Goal: Complete application form: Complete application form

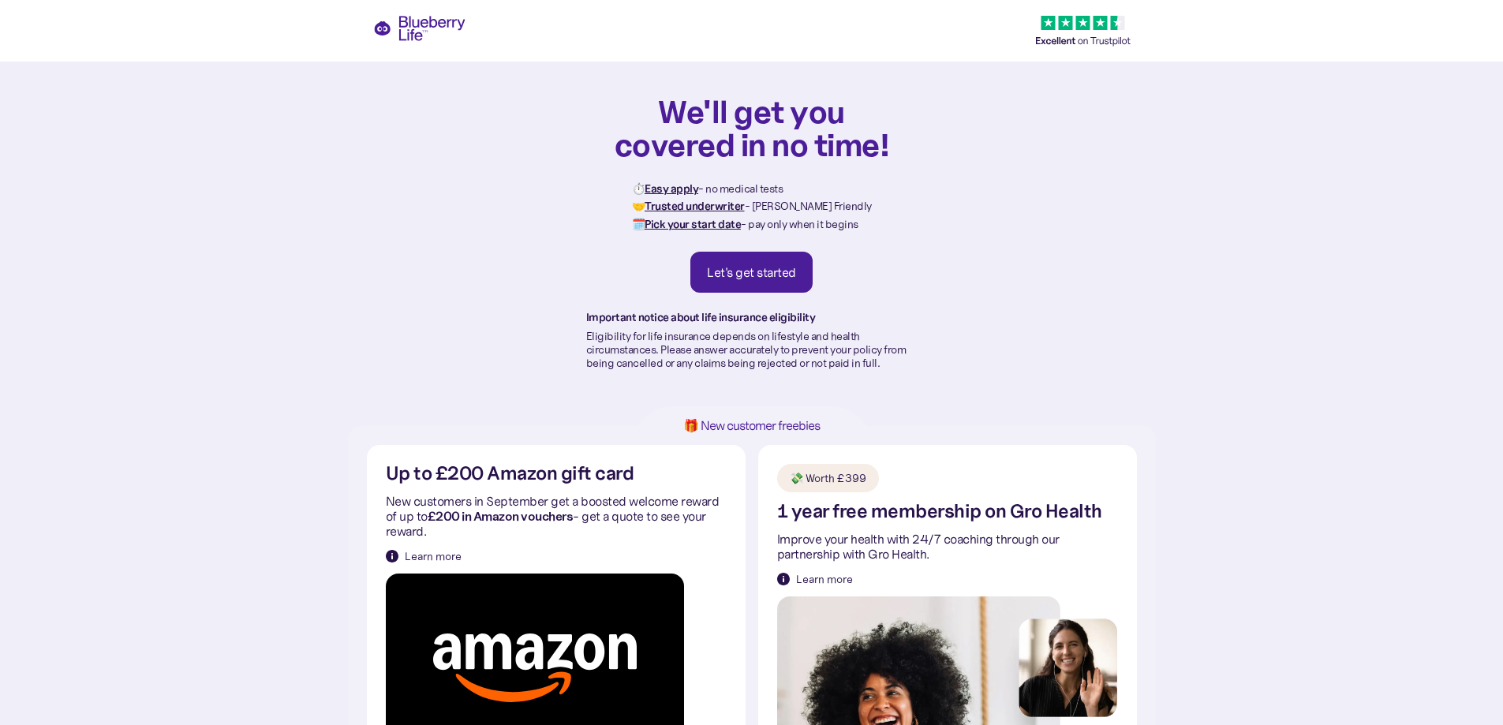
click at [749, 268] on div "Let's get started" at bounding box center [751, 272] width 89 height 16
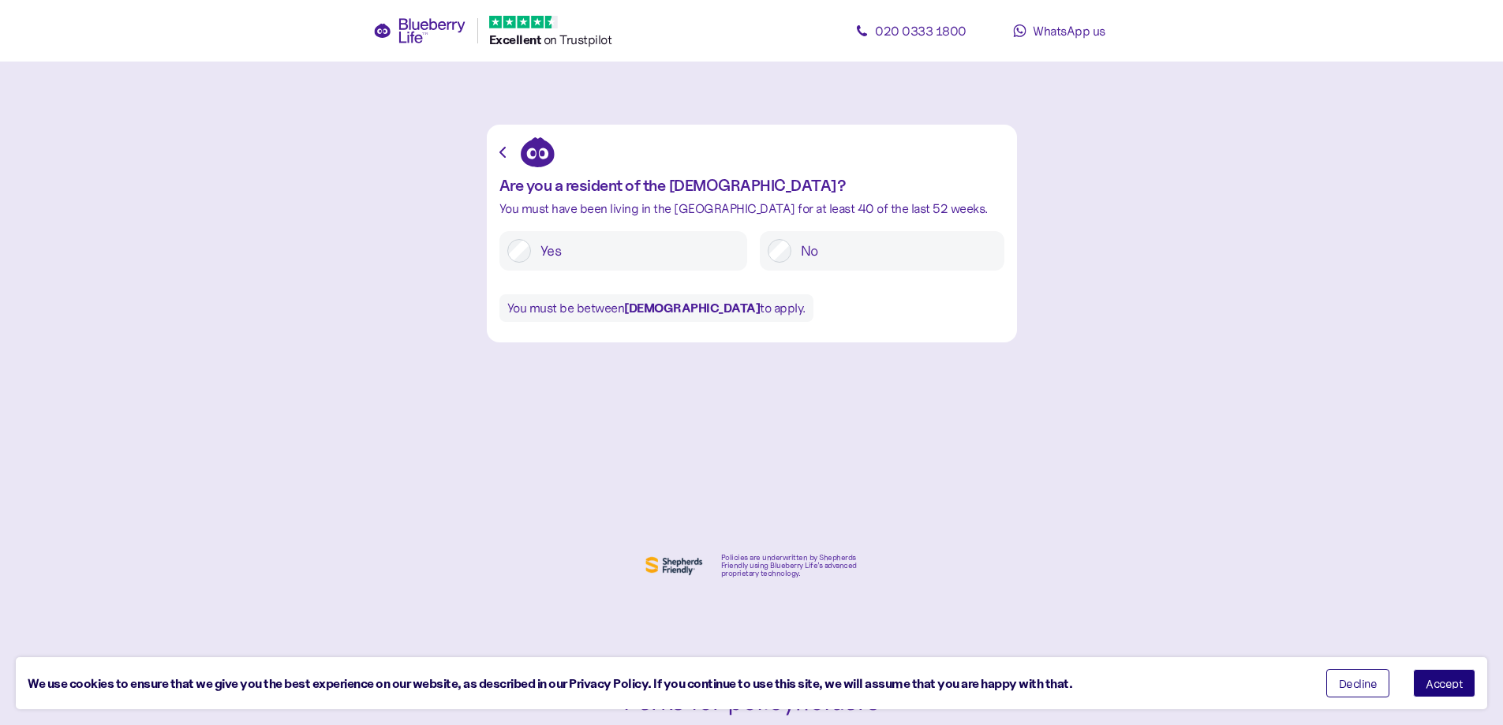
click at [1448, 680] on span "Accept" at bounding box center [1443, 683] width 37 height 11
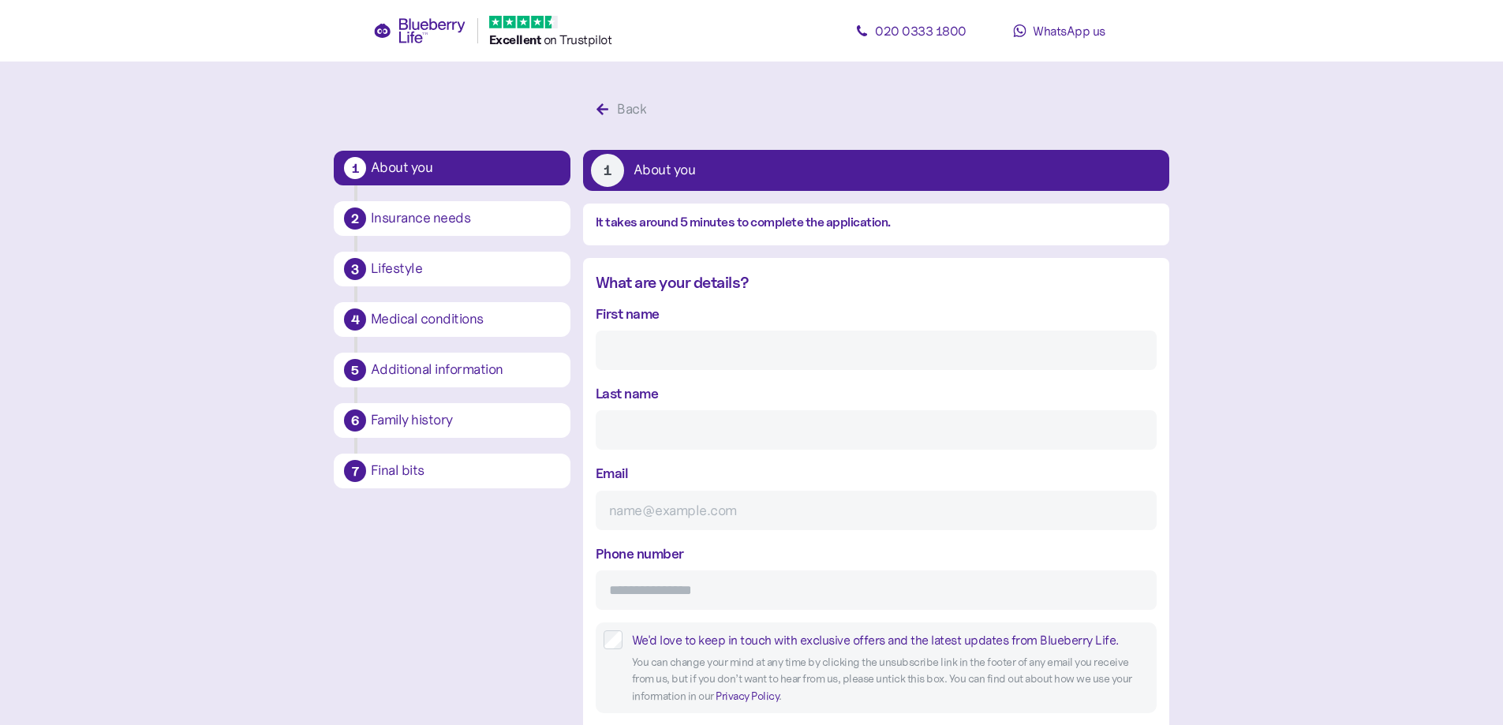
scroll to position [30, 0]
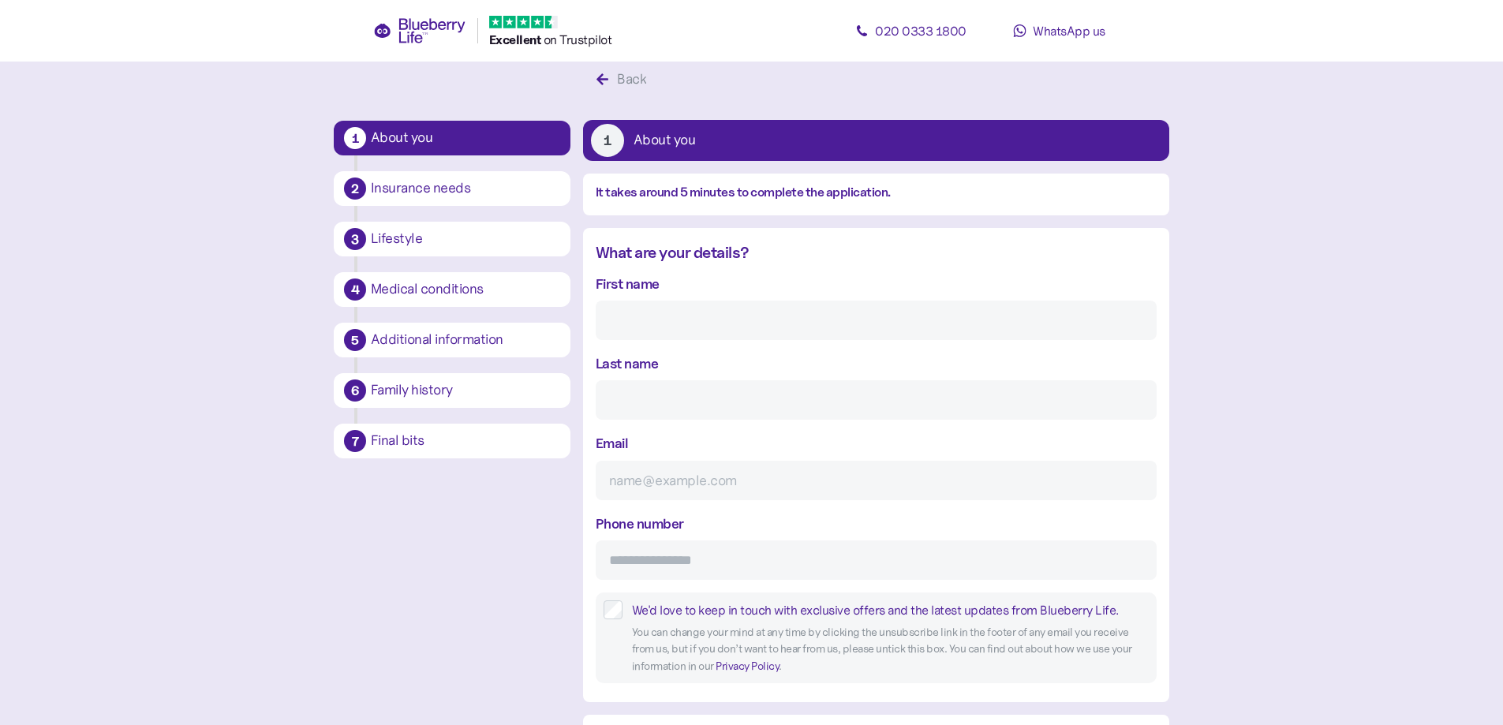
click at [680, 327] on input "First name" at bounding box center [876, 320] width 561 height 39
type input "[PERSON_NAME]"
type input "Ganapathula"
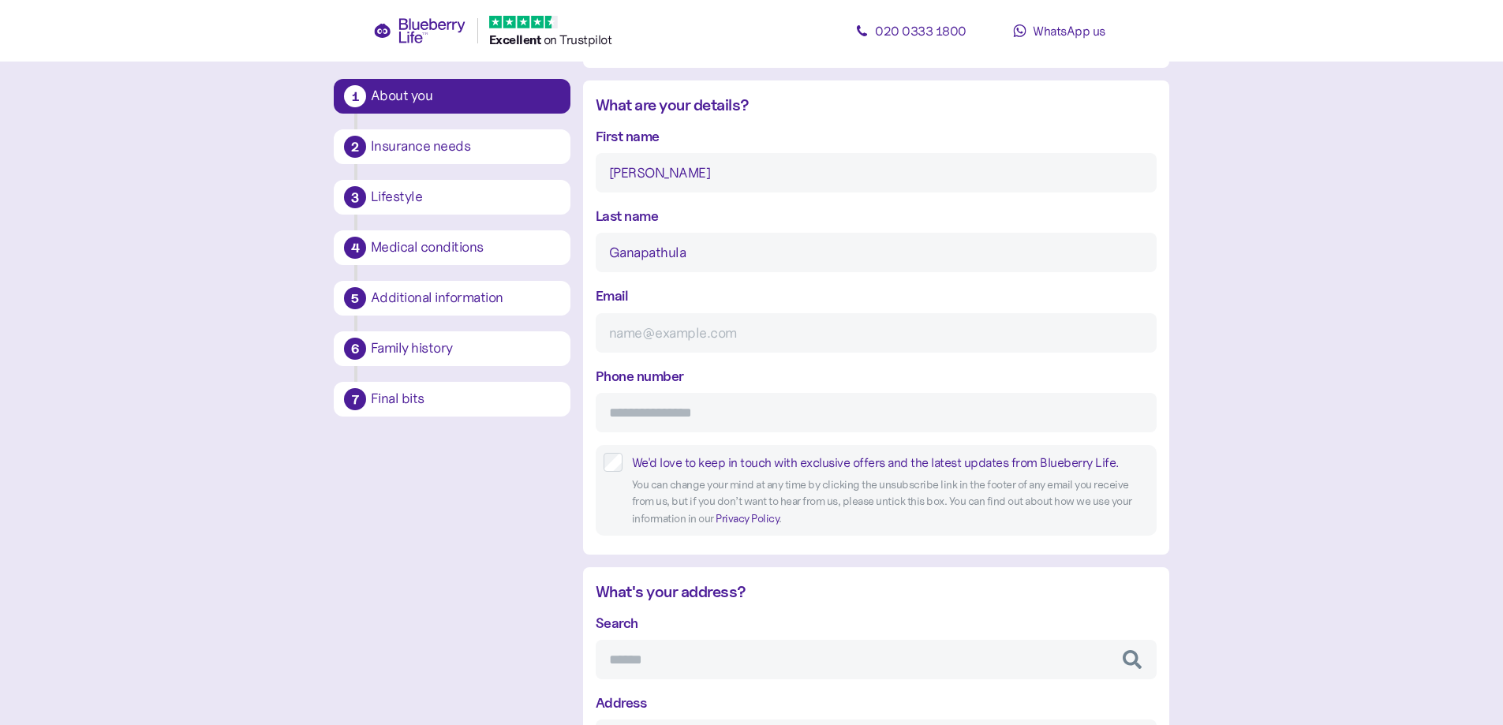
scroll to position [188, 0]
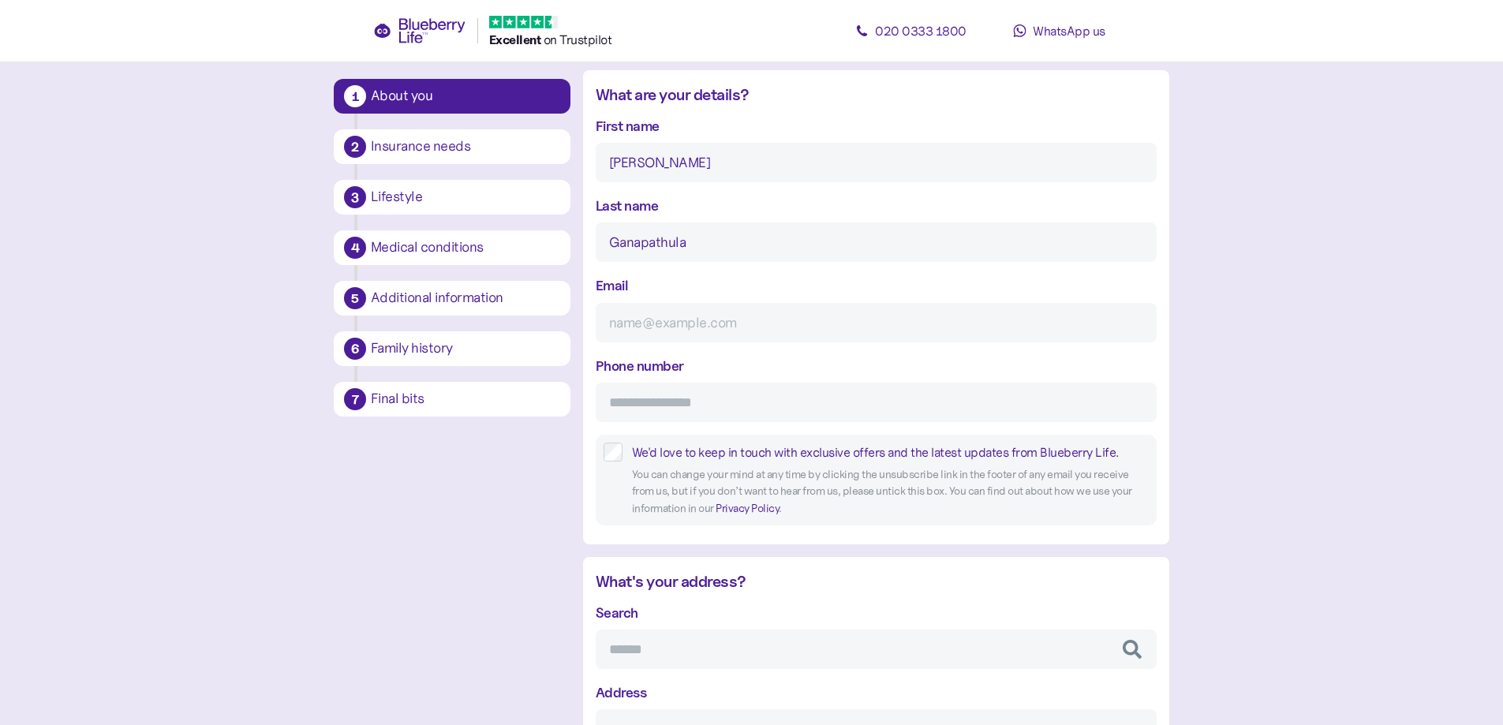
click at [652, 331] on input "Email" at bounding box center [876, 322] width 561 height 39
type input "[EMAIL_ADDRESS][DOMAIN_NAME]"
type input "**********"
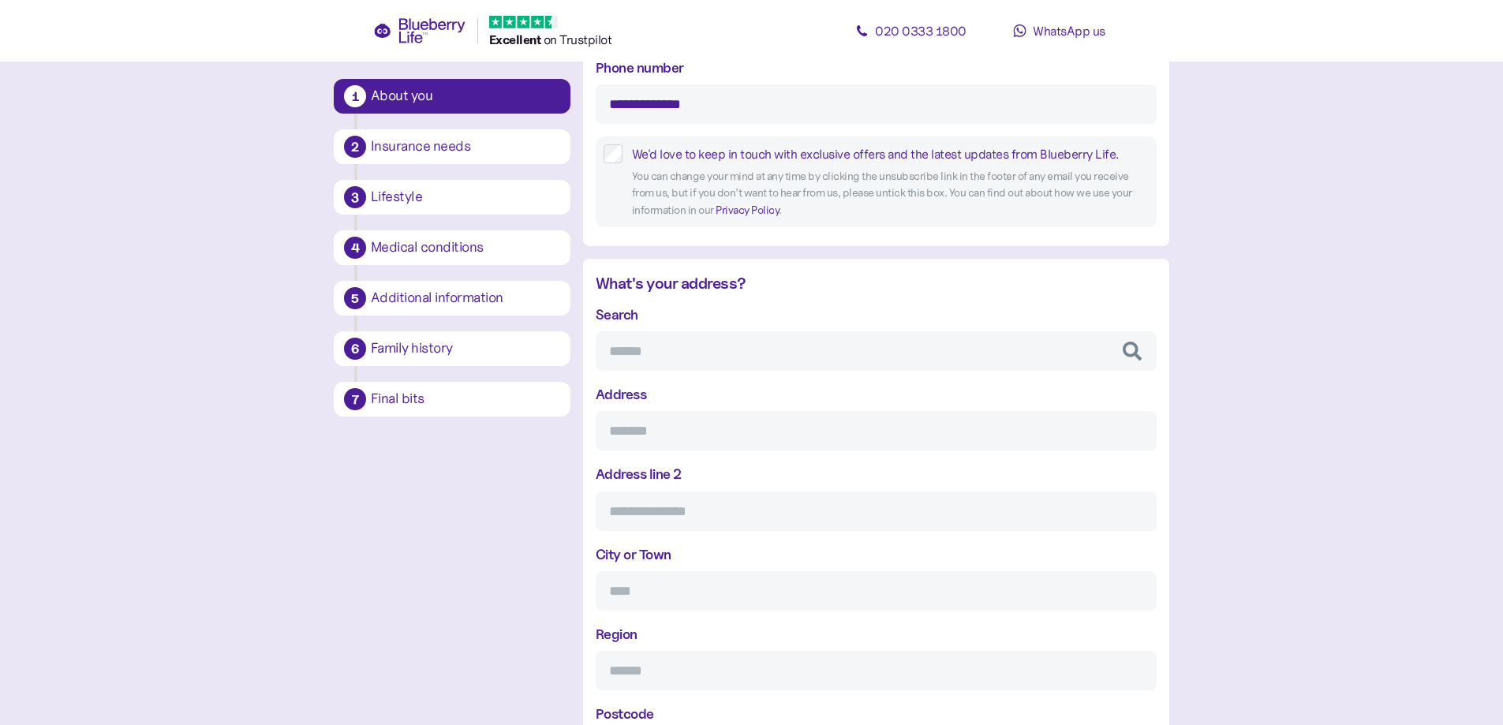
scroll to position [503, 0]
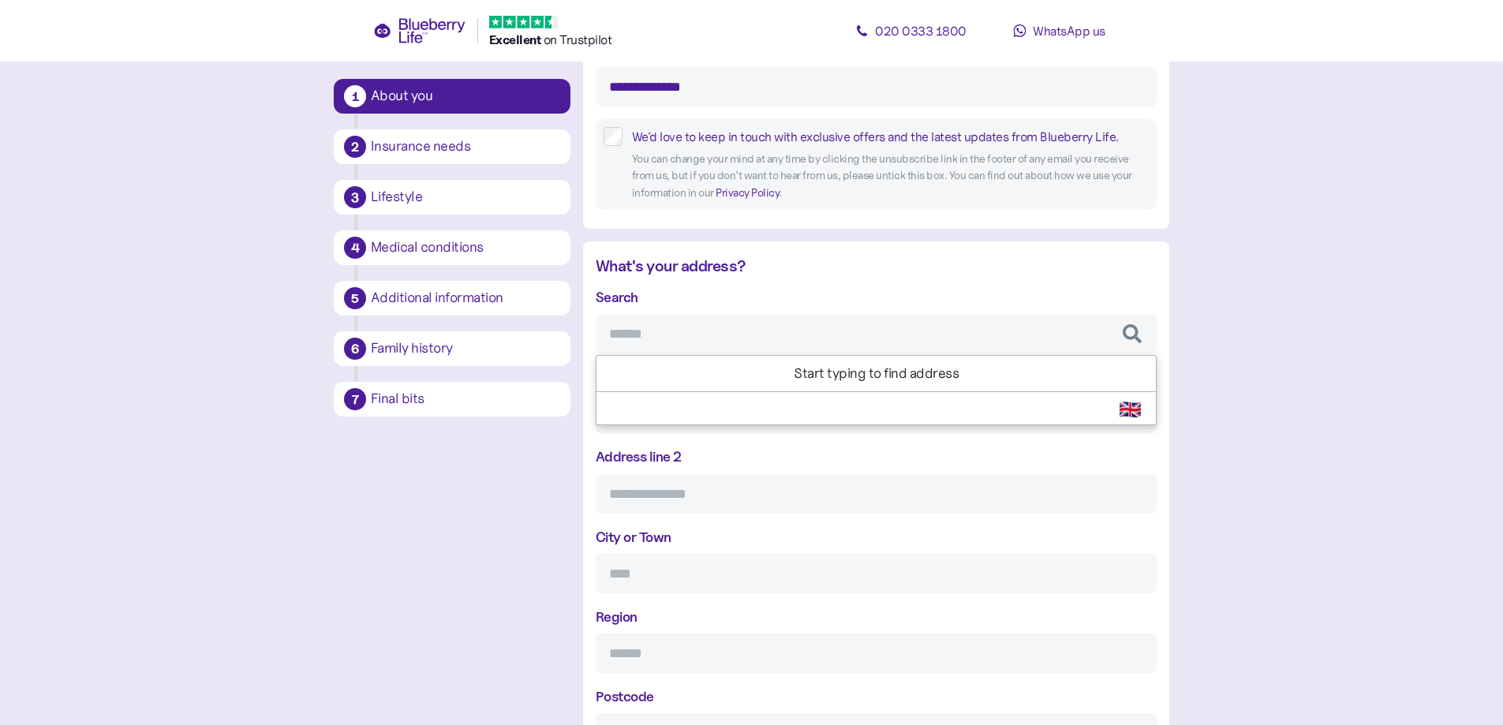
click at [653, 338] on input "Search" at bounding box center [876, 333] width 561 height 39
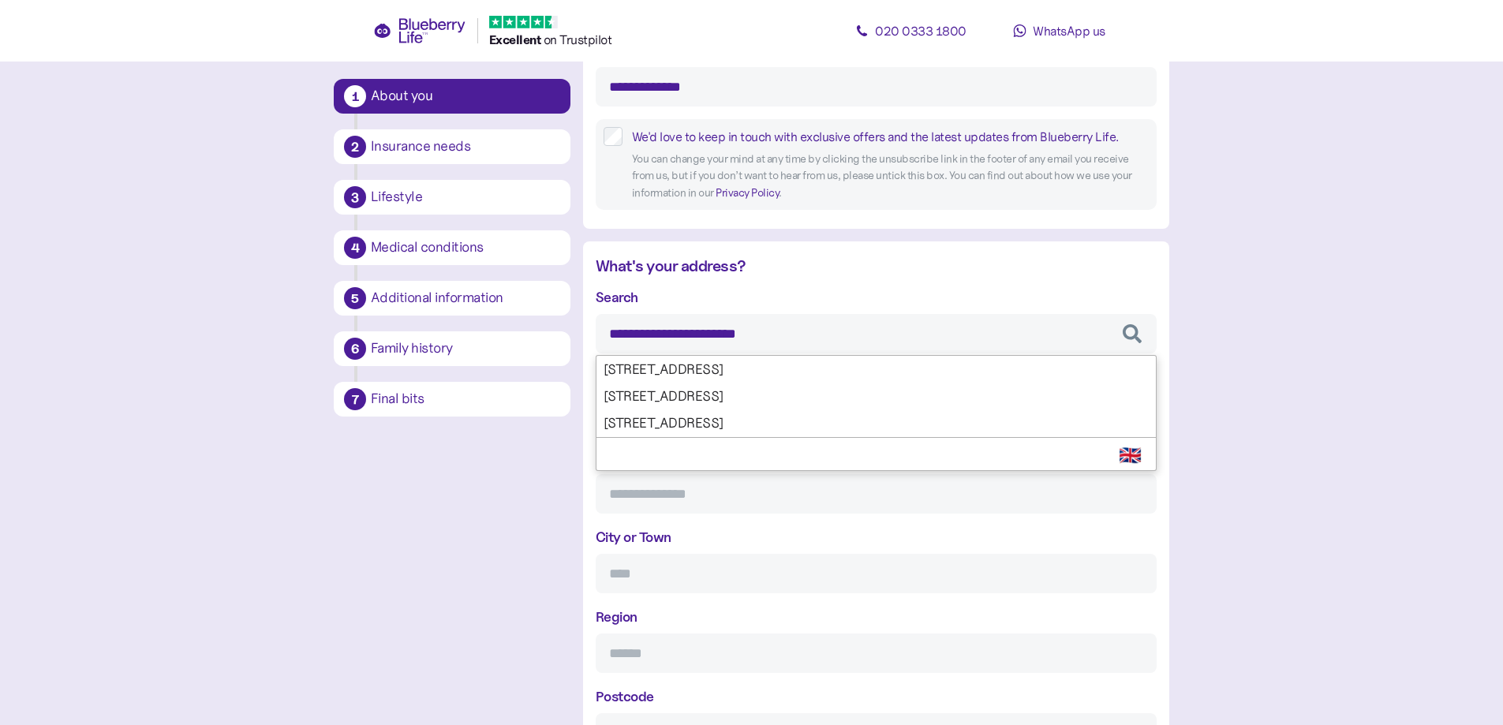
type input "**********"
type input "******"
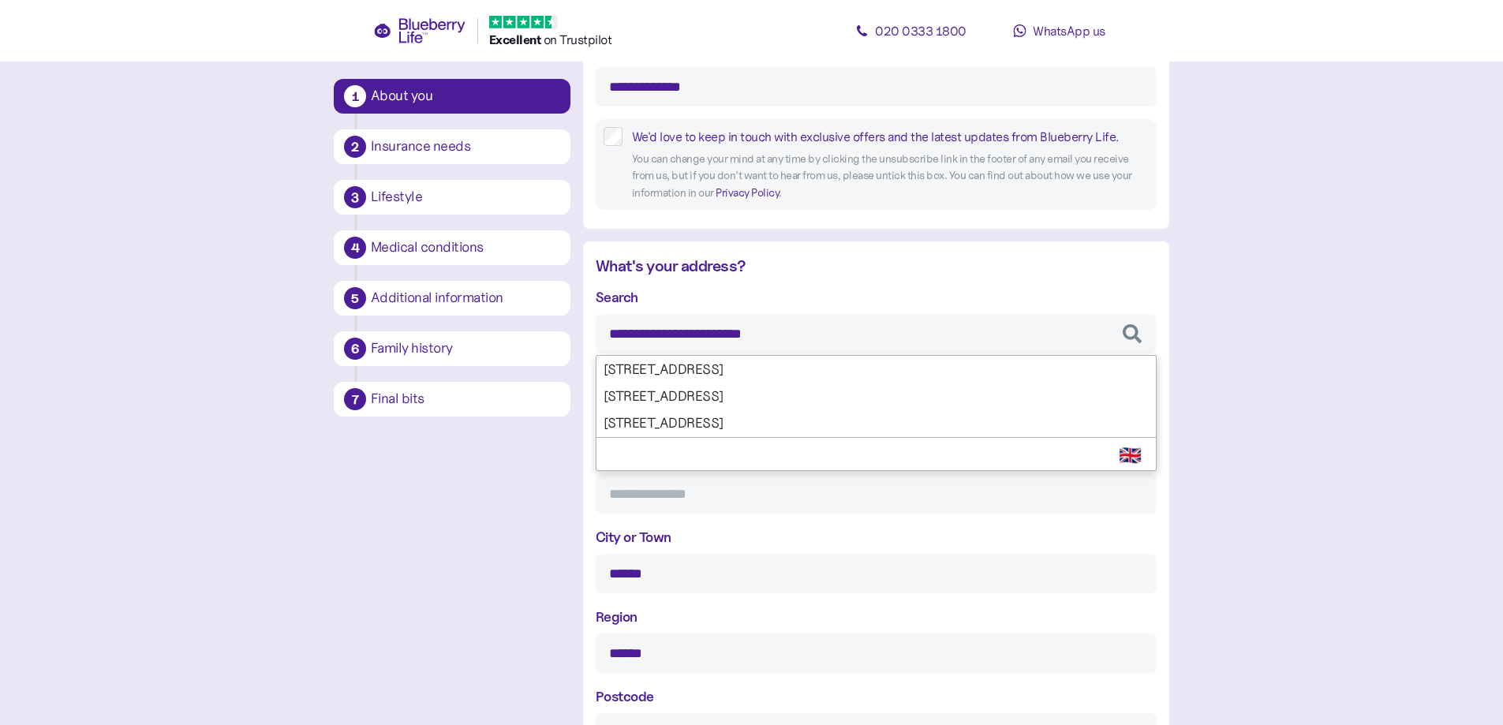
click at [768, 359] on div "**********" at bounding box center [876, 519] width 561 height 467
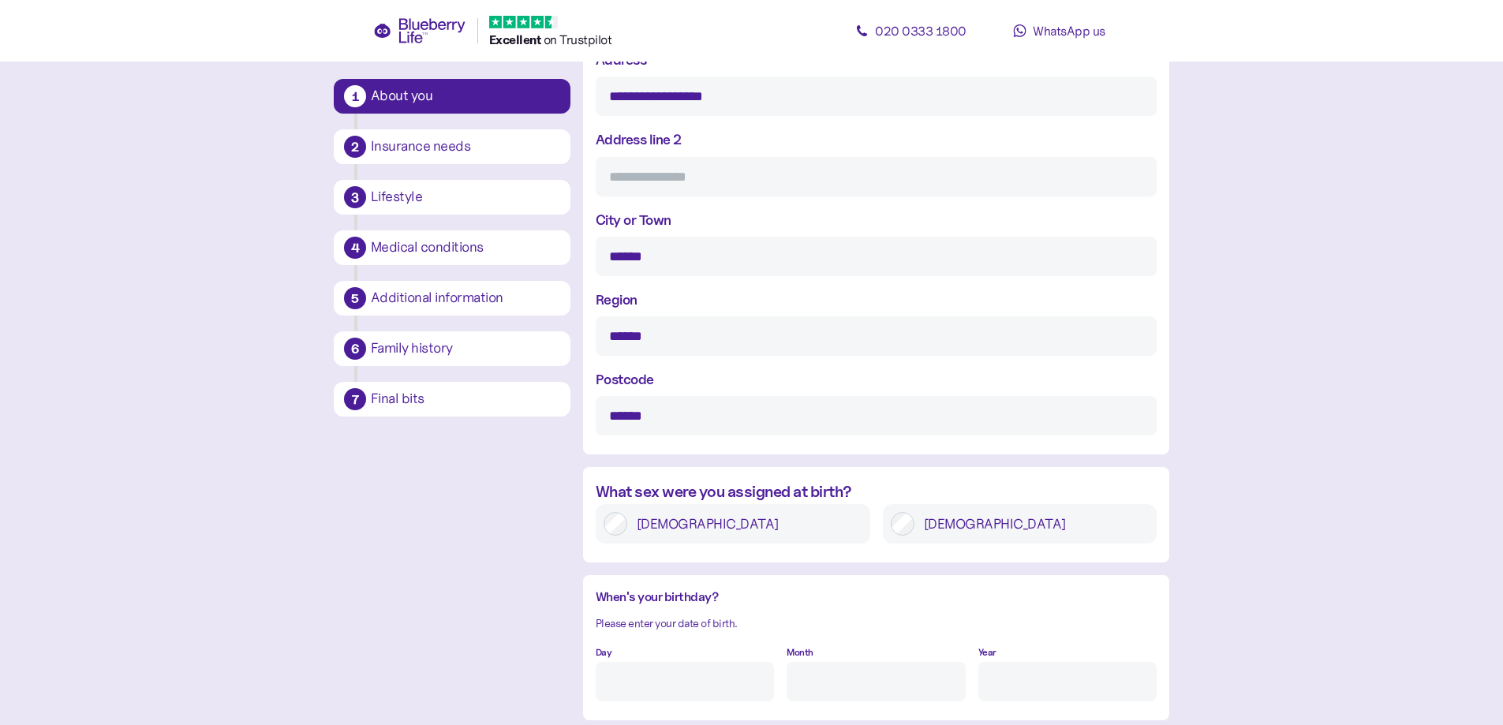
scroll to position [898, 0]
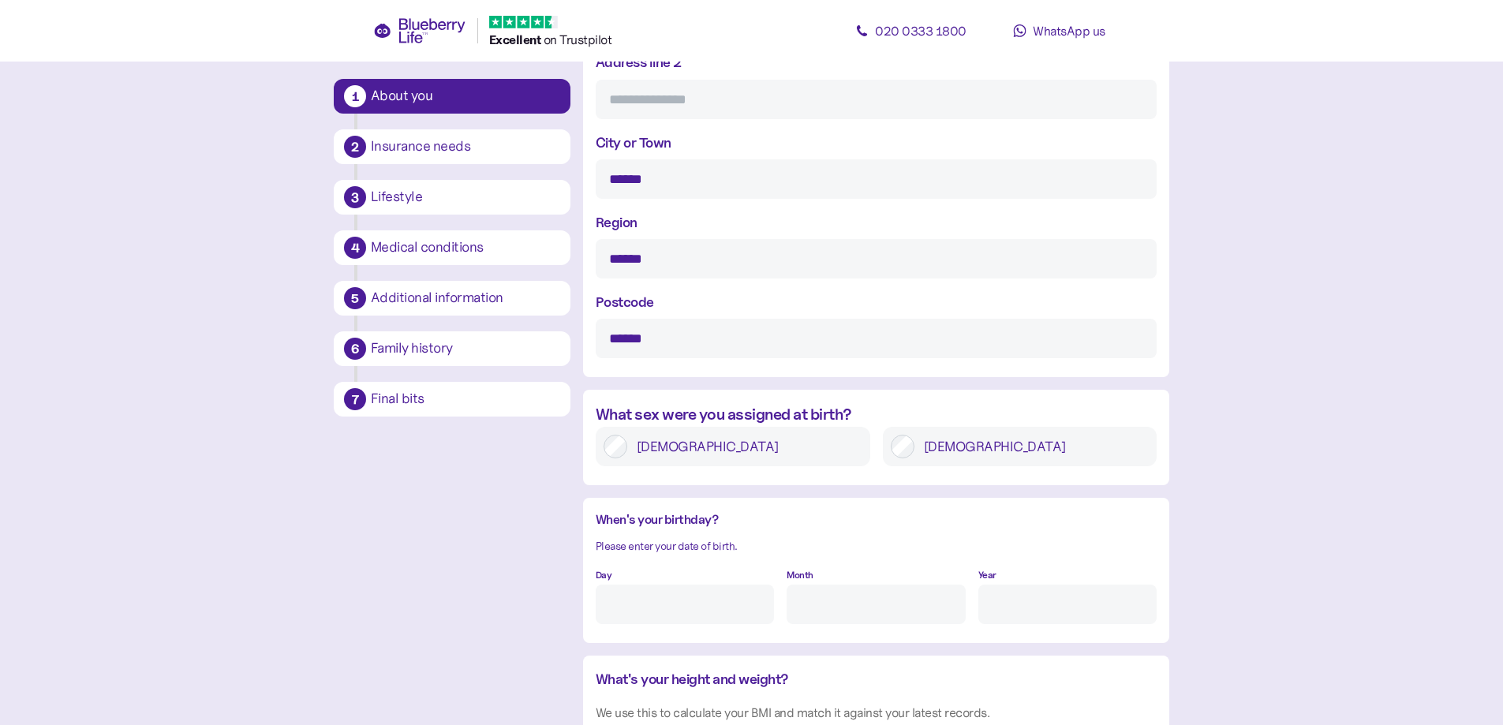
type input "**********"
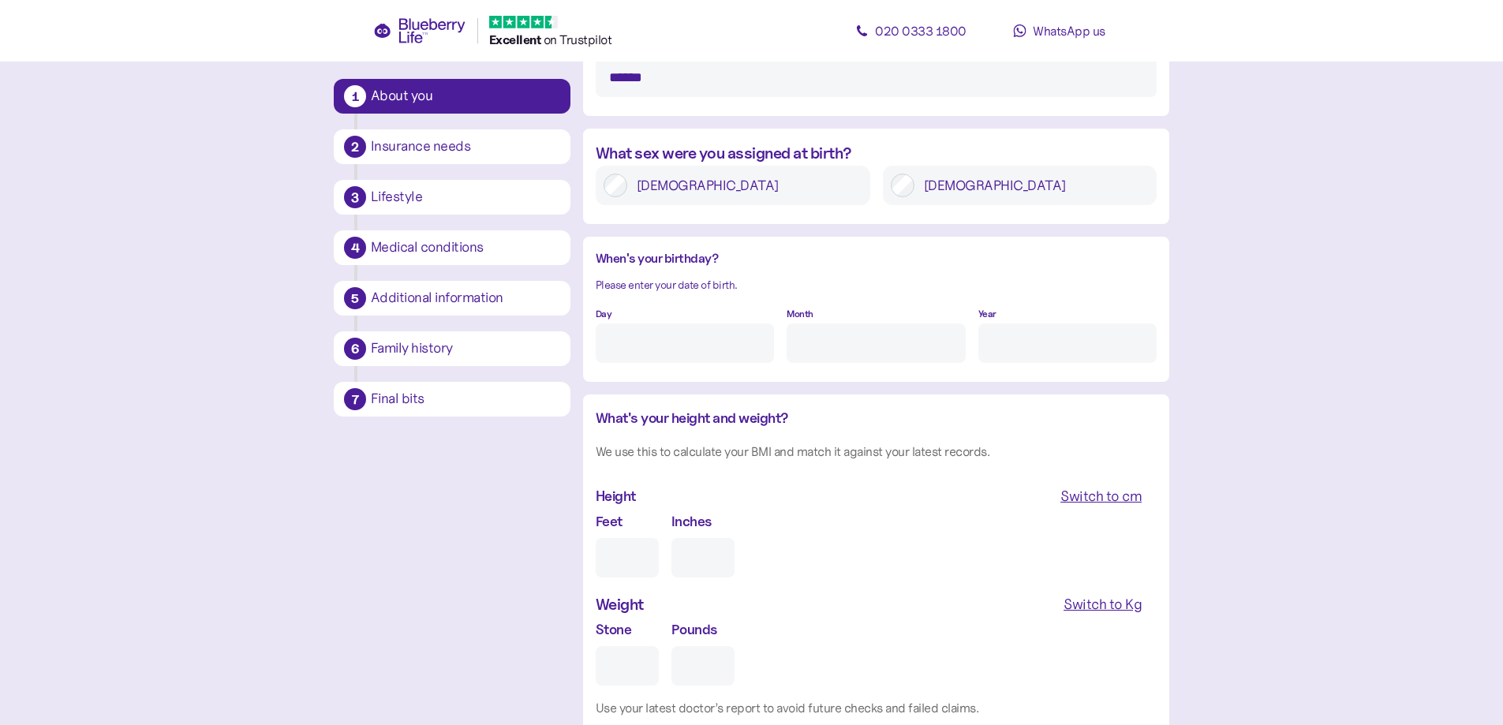
scroll to position [1213, 0]
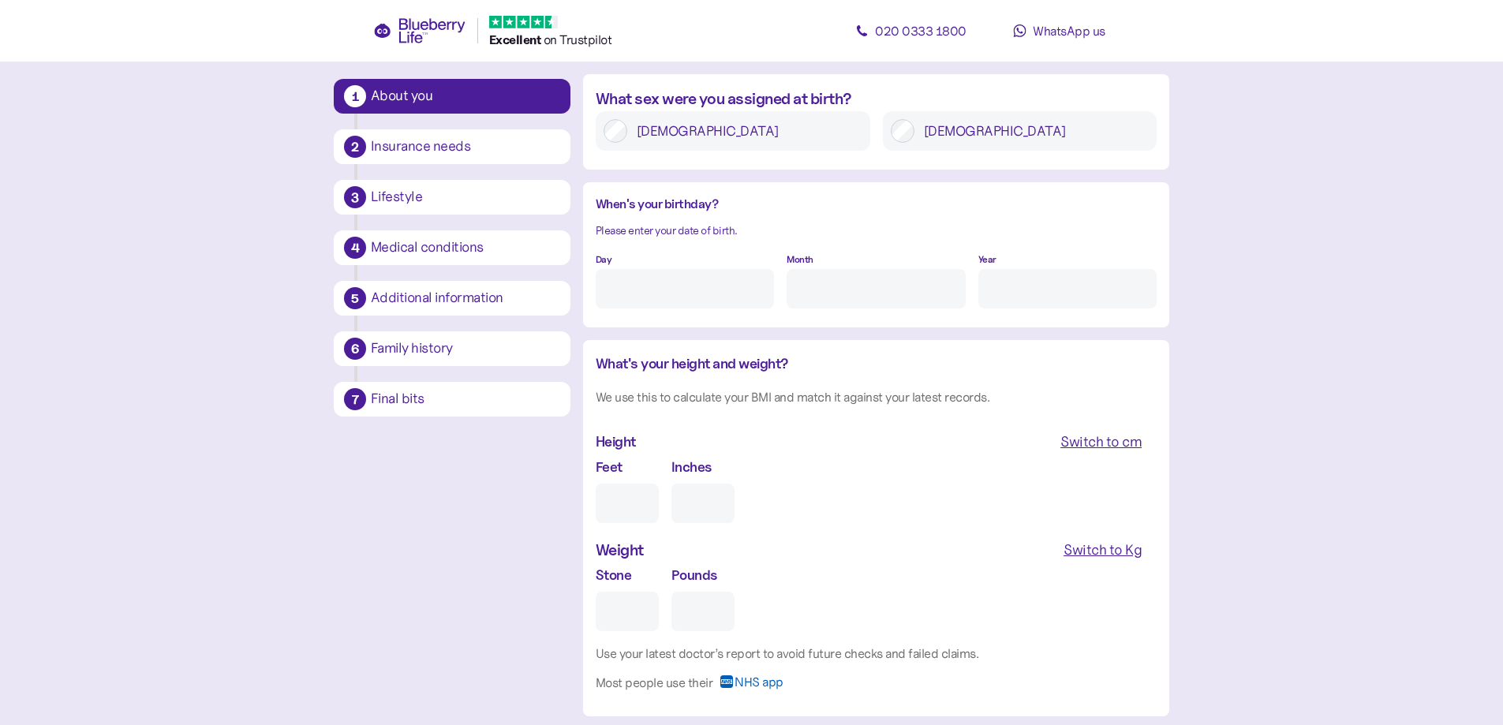
click at [630, 276] on input "Day" at bounding box center [685, 288] width 178 height 39
type input "16"
type input "A"
type input "8"
type input "****"
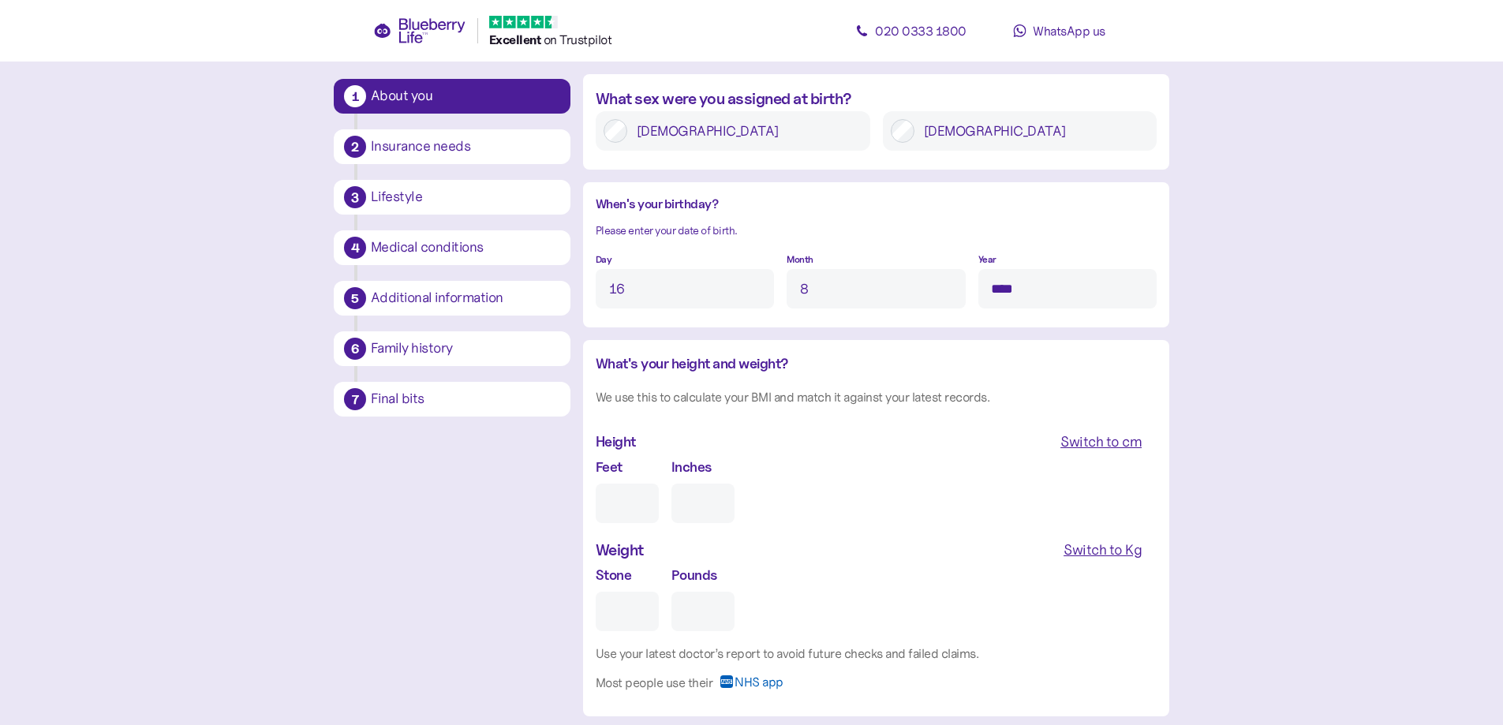
click at [618, 499] on input "Feet" at bounding box center [627, 503] width 63 height 39
type input "5"
type input "0"
type input "5"
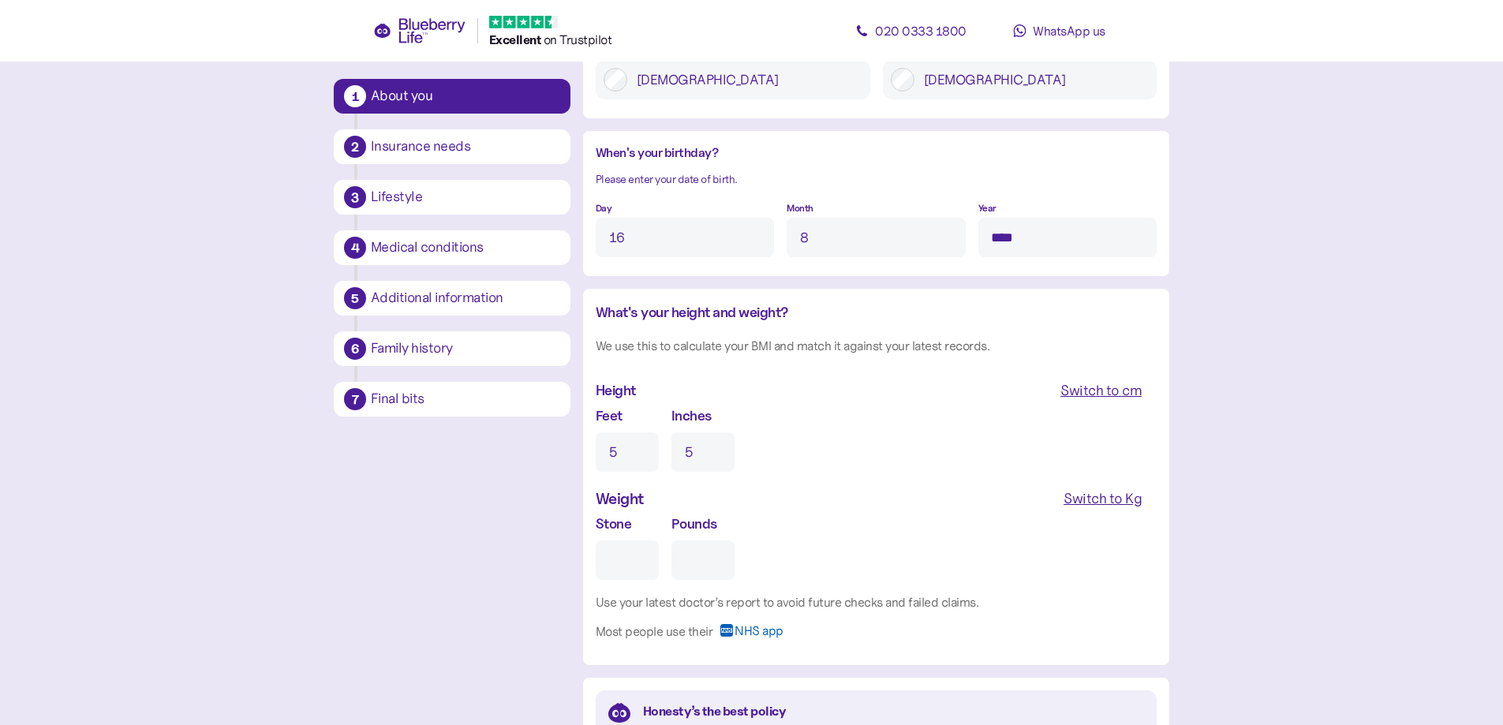
scroll to position [1292, 0]
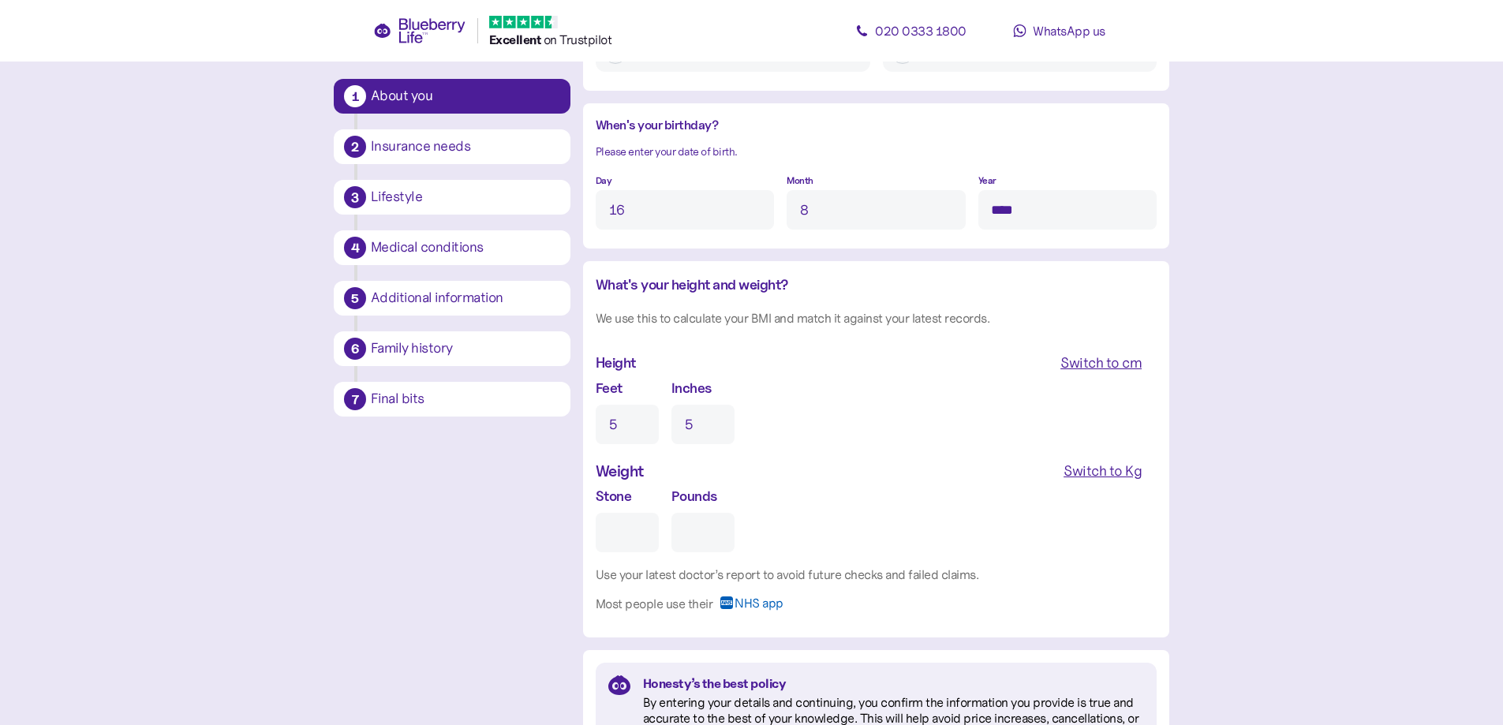
type input "5"
click at [632, 540] on input "Stone" at bounding box center [627, 532] width 63 height 39
click at [1103, 469] on div "Switch to Kg" at bounding box center [1102, 471] width 78 height 22
click at [632, 526] on input "Kg" at bounding box center [663, 532] width 134 height 39
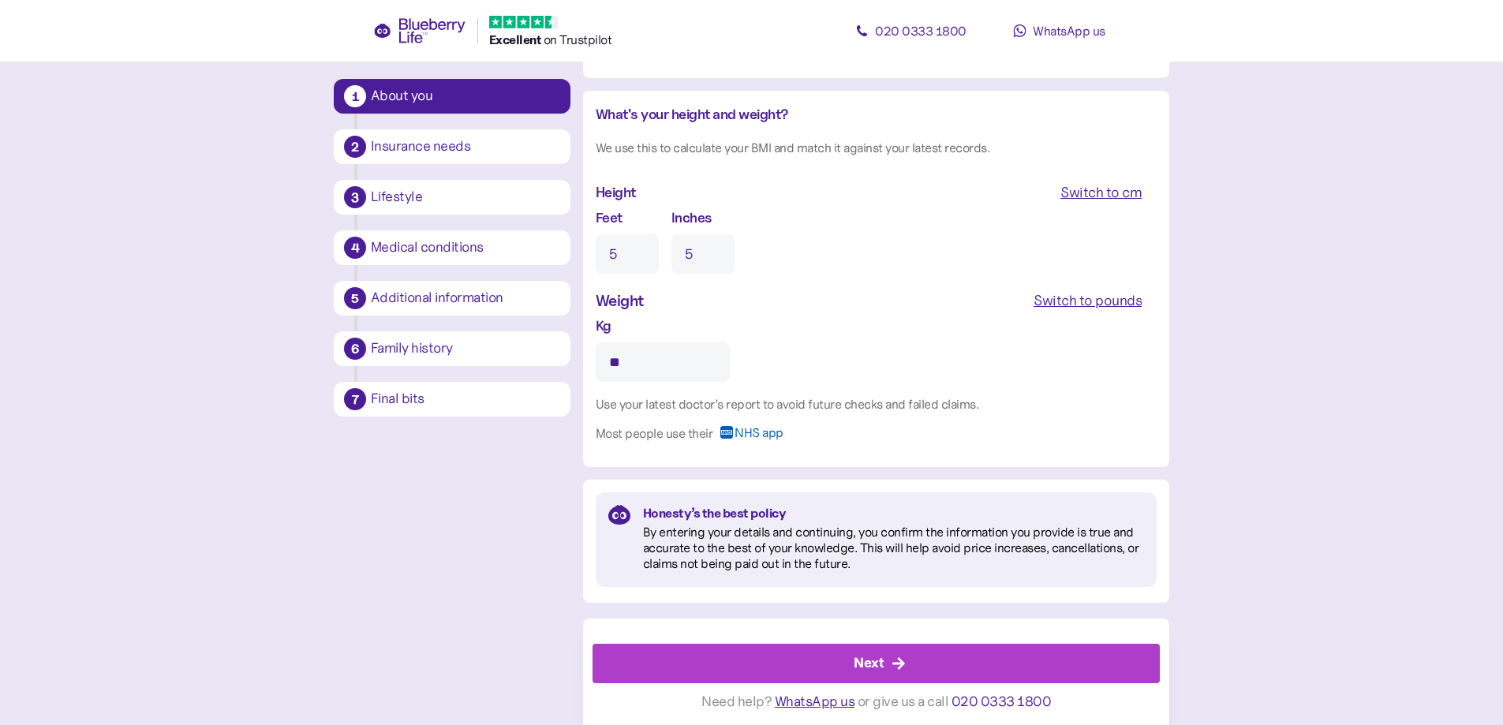
scroll to position [1467, 0]
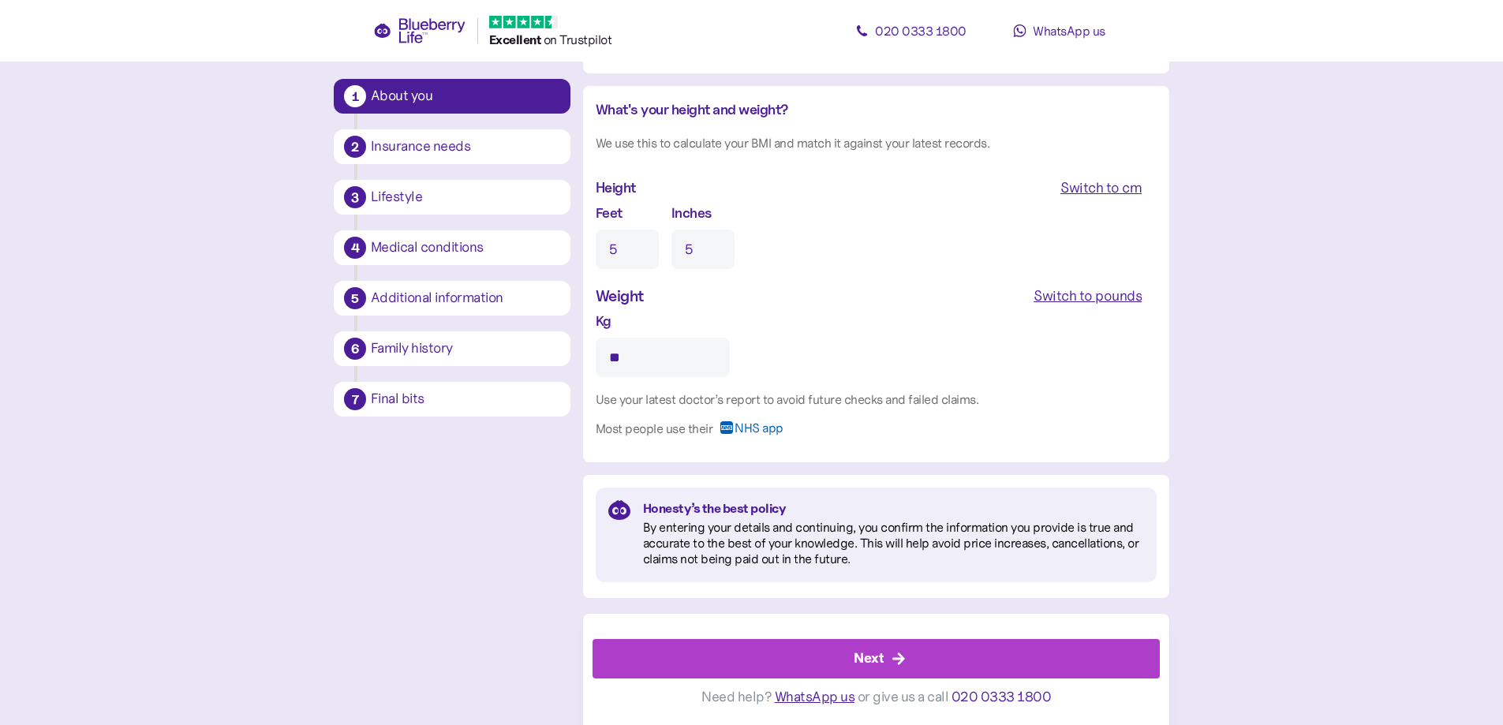
type input "**"
click at [876, 660] on div "Next" at bounding box center [868, 658] width 30 height 21
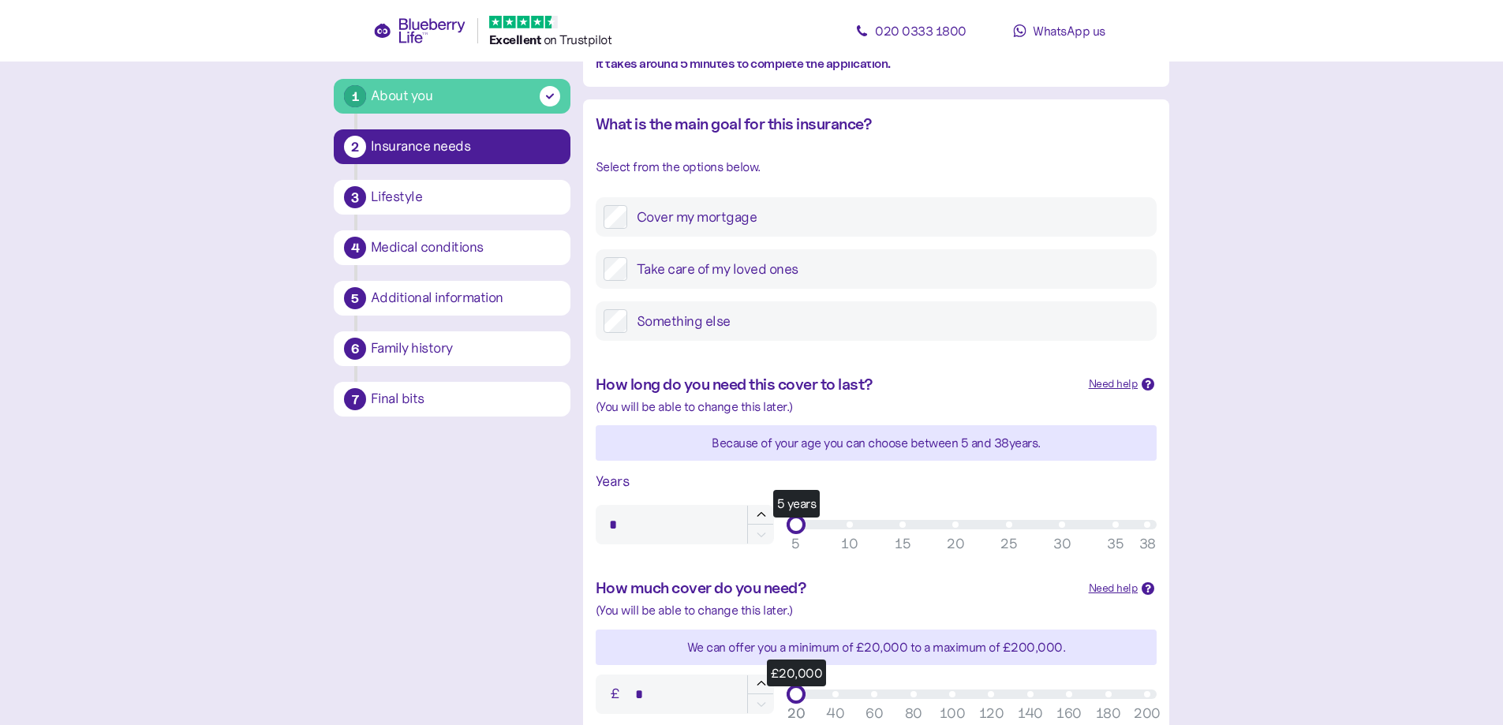
scroll to position [237, 0]
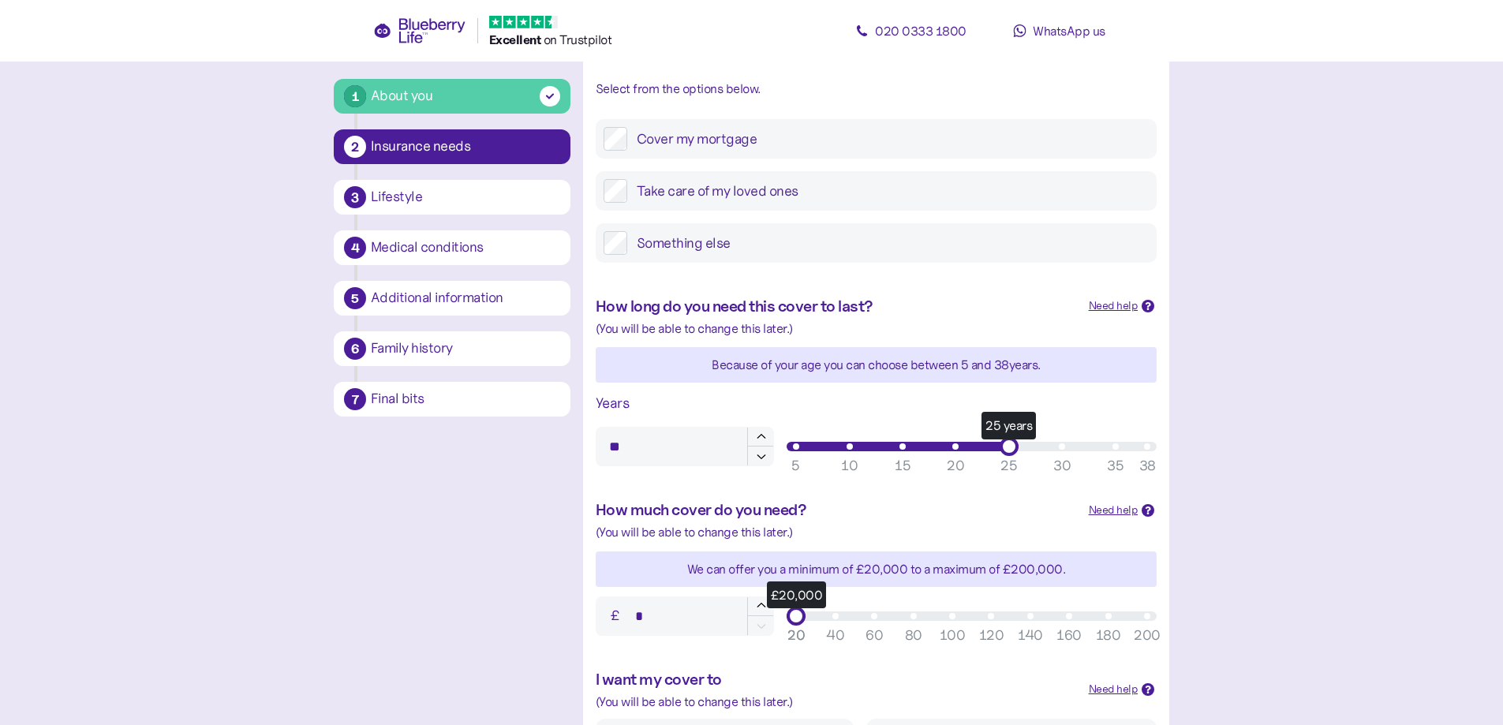
click at [1006, 465] on div "25" at bounding box center [1008, 465] width 17 height 21
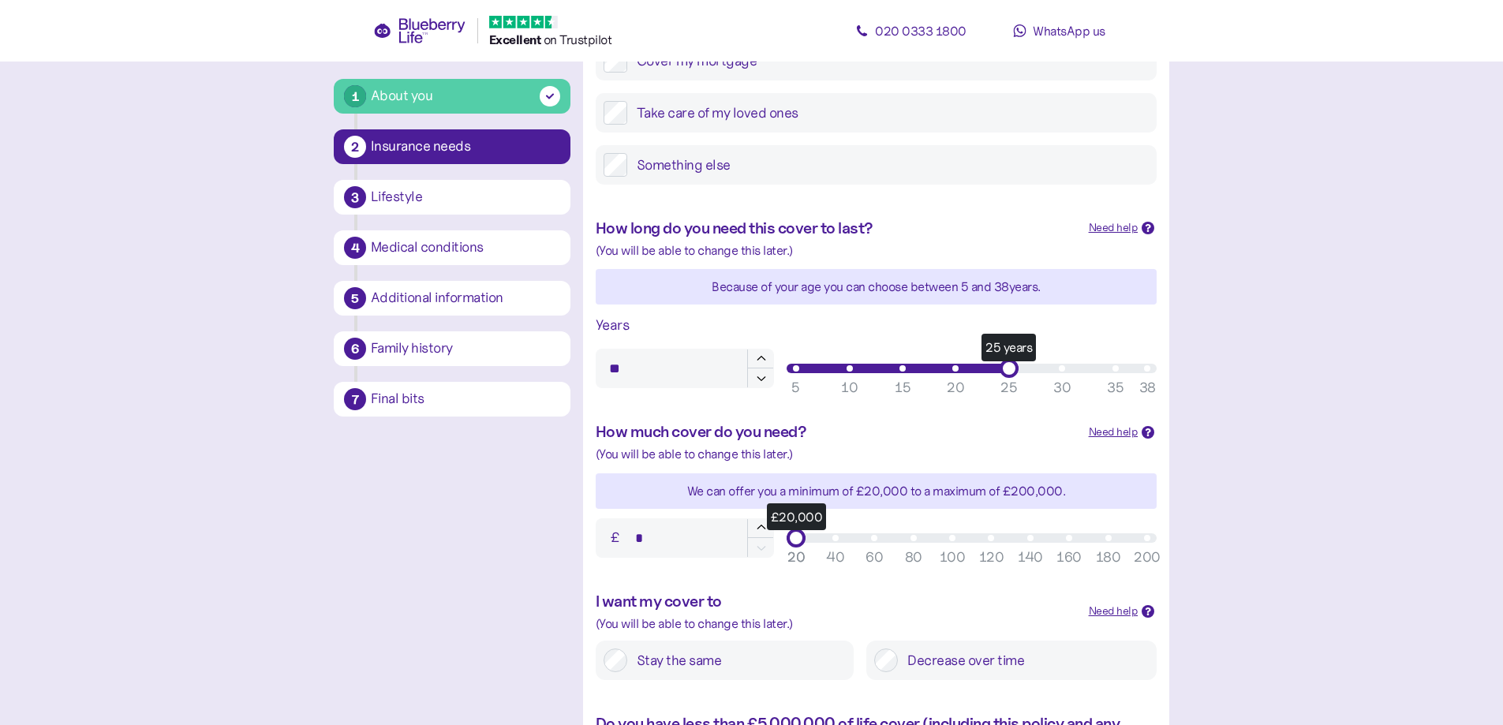
scroll to position [316, 0]
drag, startPoint x: 667, startPoint y: 364, endPoint x: 588, endPoint y: 364, distance: 78.9
click at [588, 364] on div "How long do you need this cover to last? Need help When deciding on how long yo…" at bounding box center [876, 302] width 586 height 204
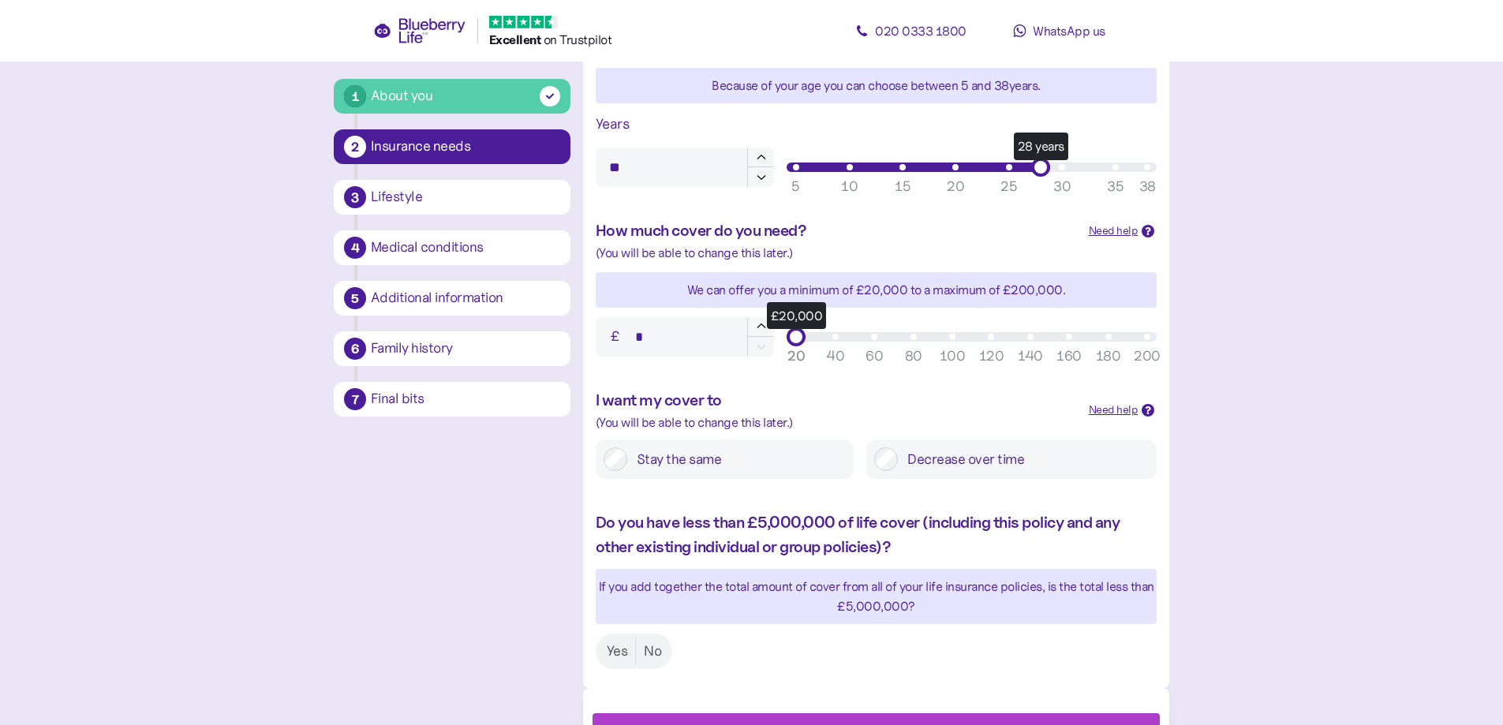
scroll to position [552, 0]
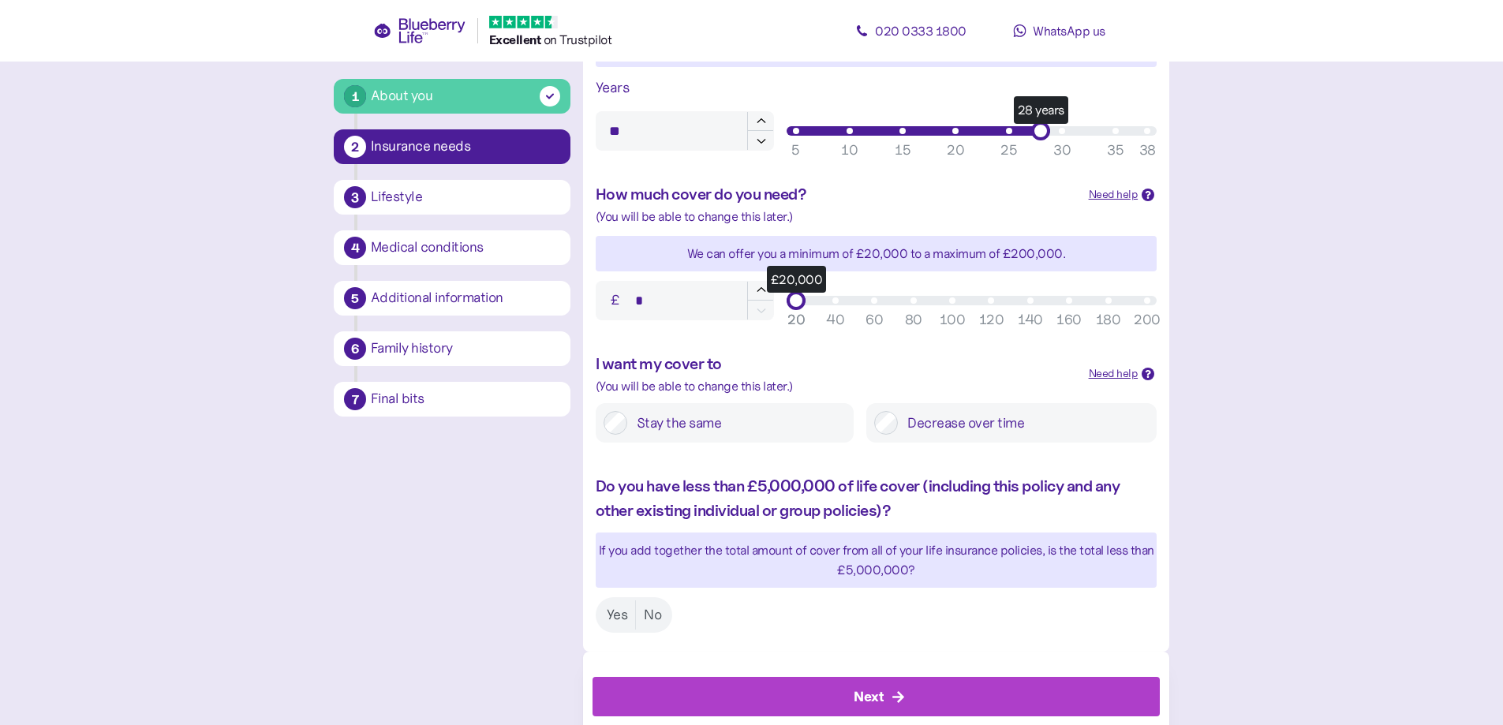
type input "**"
drag, startPoint x: 659, startPoint y: 304, endPoint x: 611, endPoint y: 297, distance: 48.8
click at [611, 297] on input "*" at bounding box center [685, 300] width 178 height 39
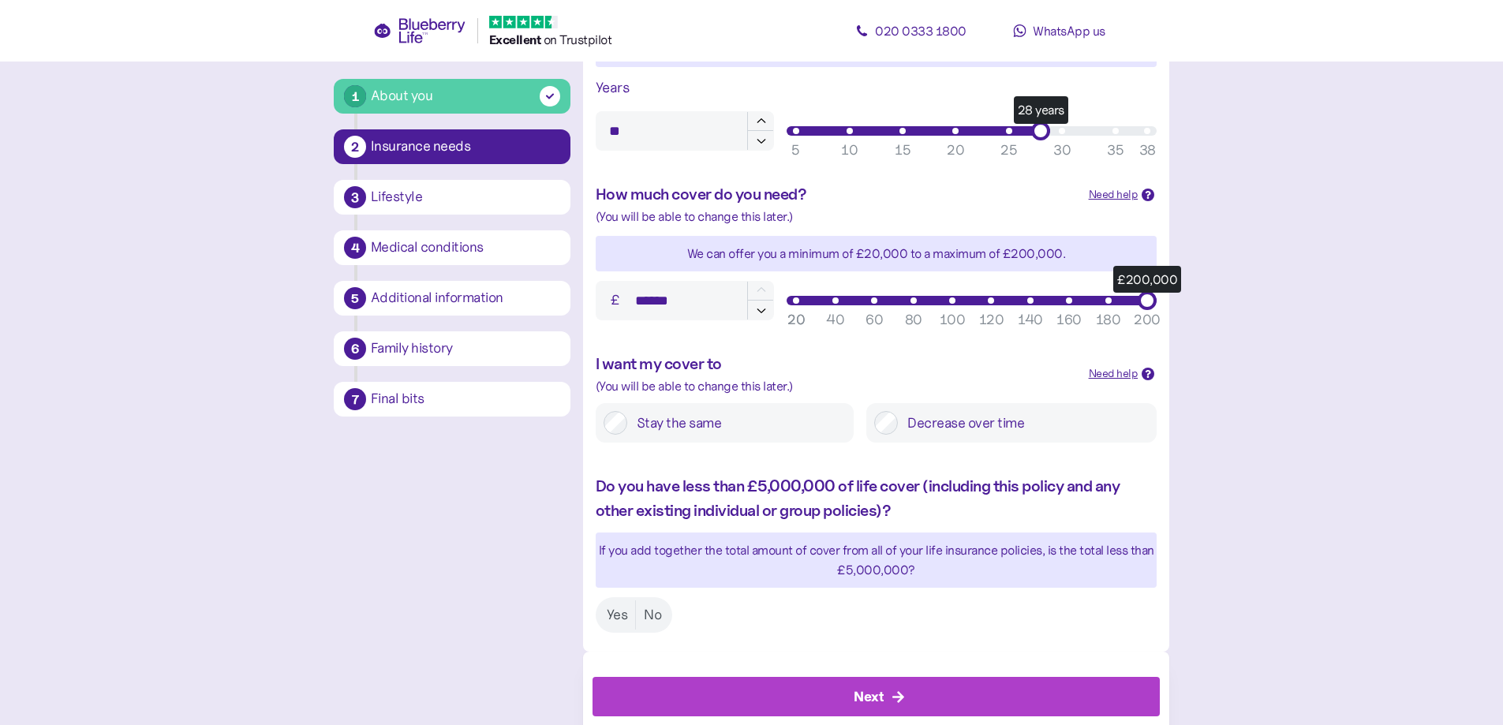
type input "*******"
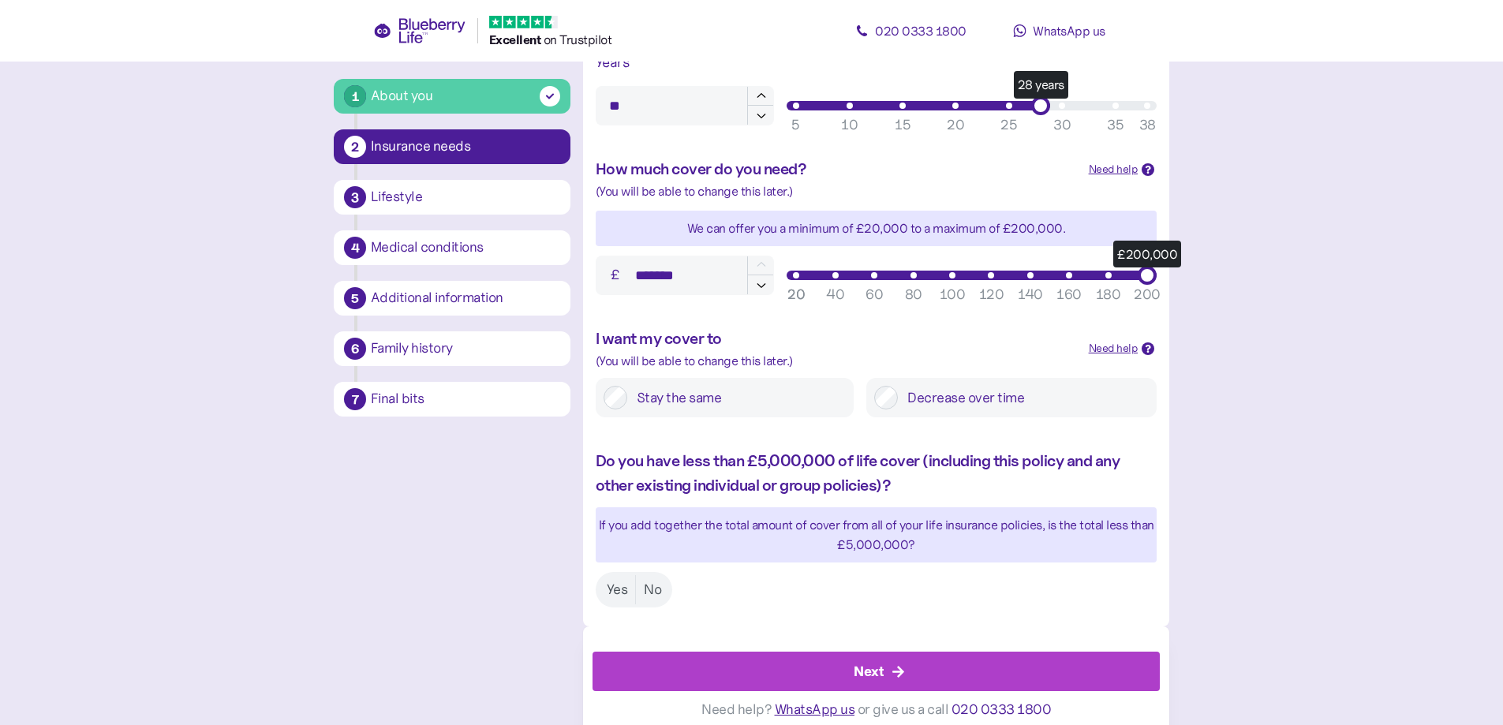
scroll to position [591, 0]
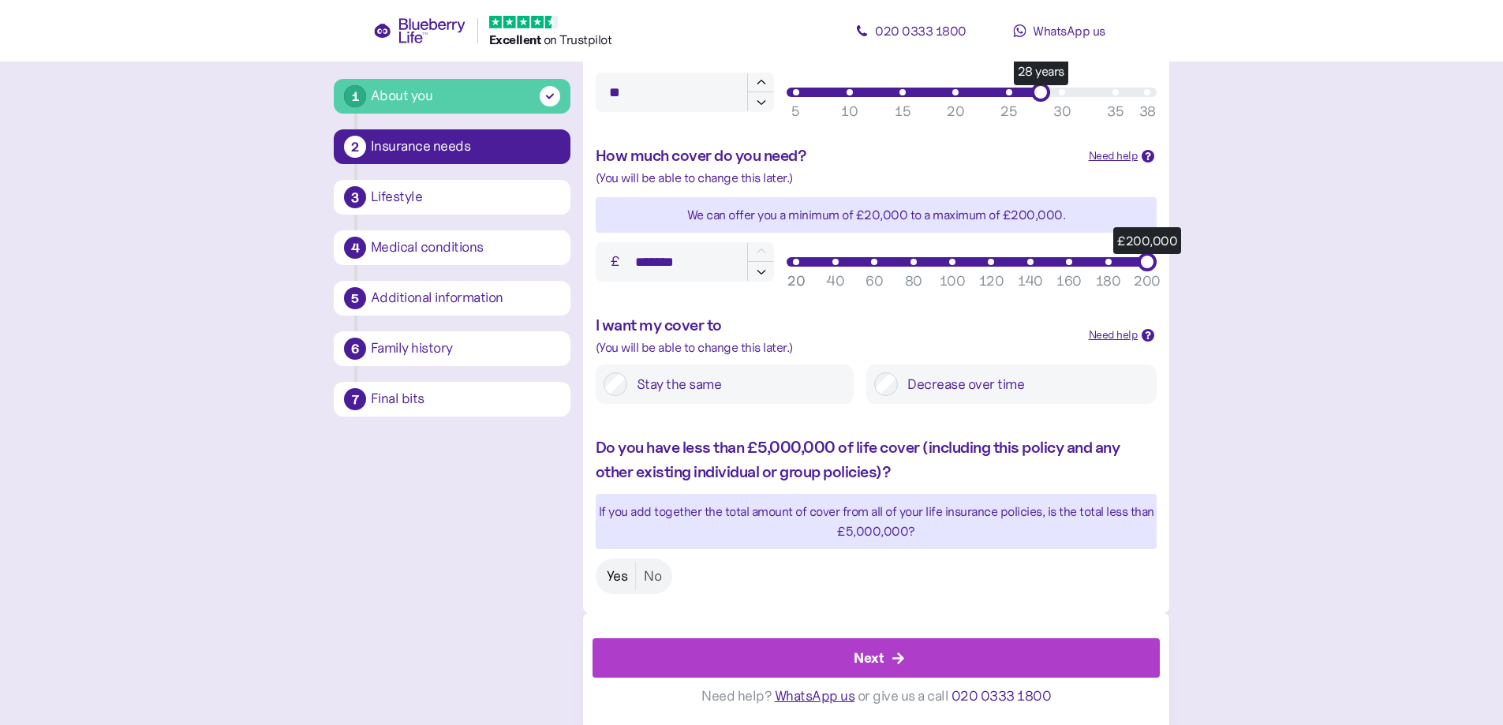
click at [607, 569] on label "Yes" at bounding box center [617, 576] width 37 height 29
click at [863, 659] on div "Next" at bounding box center [868, 658] width 30 height 21
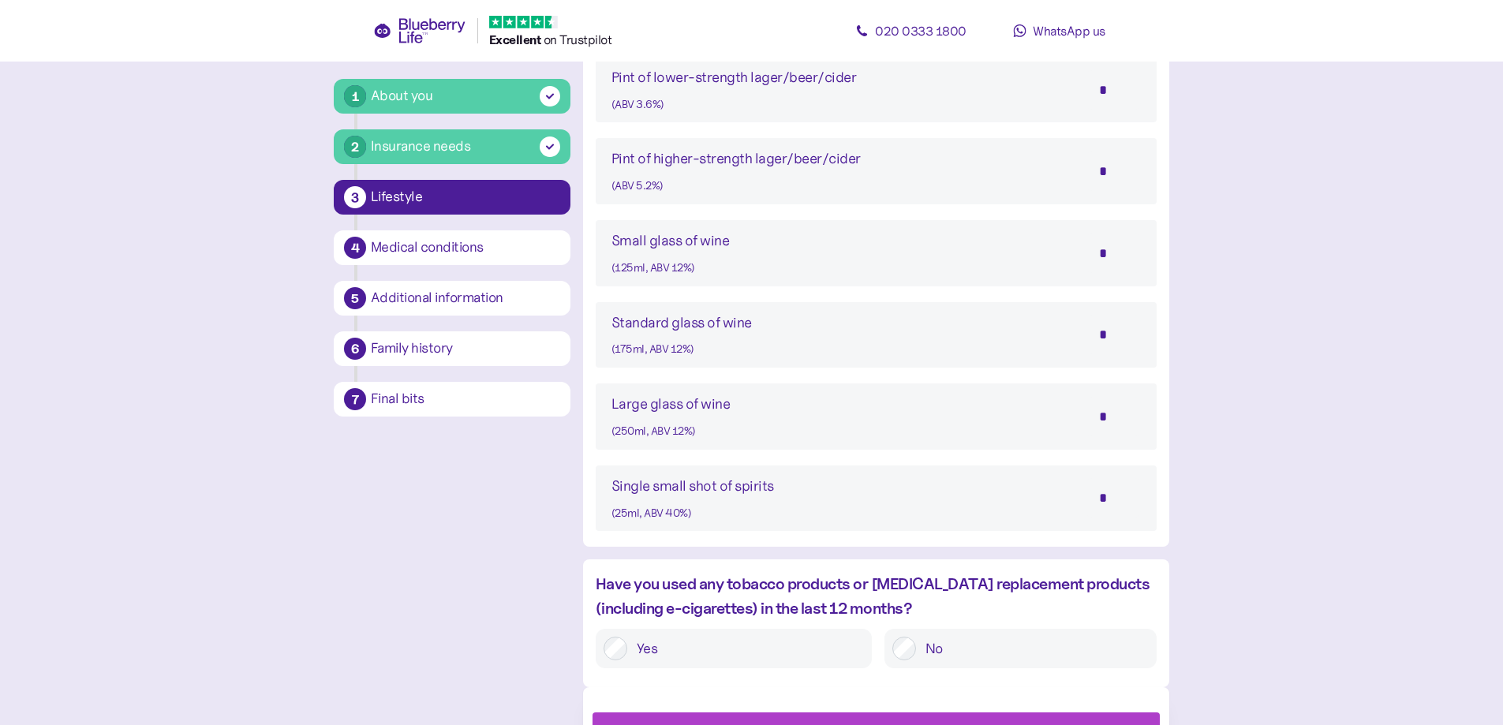
scroll to position [1269, 0]
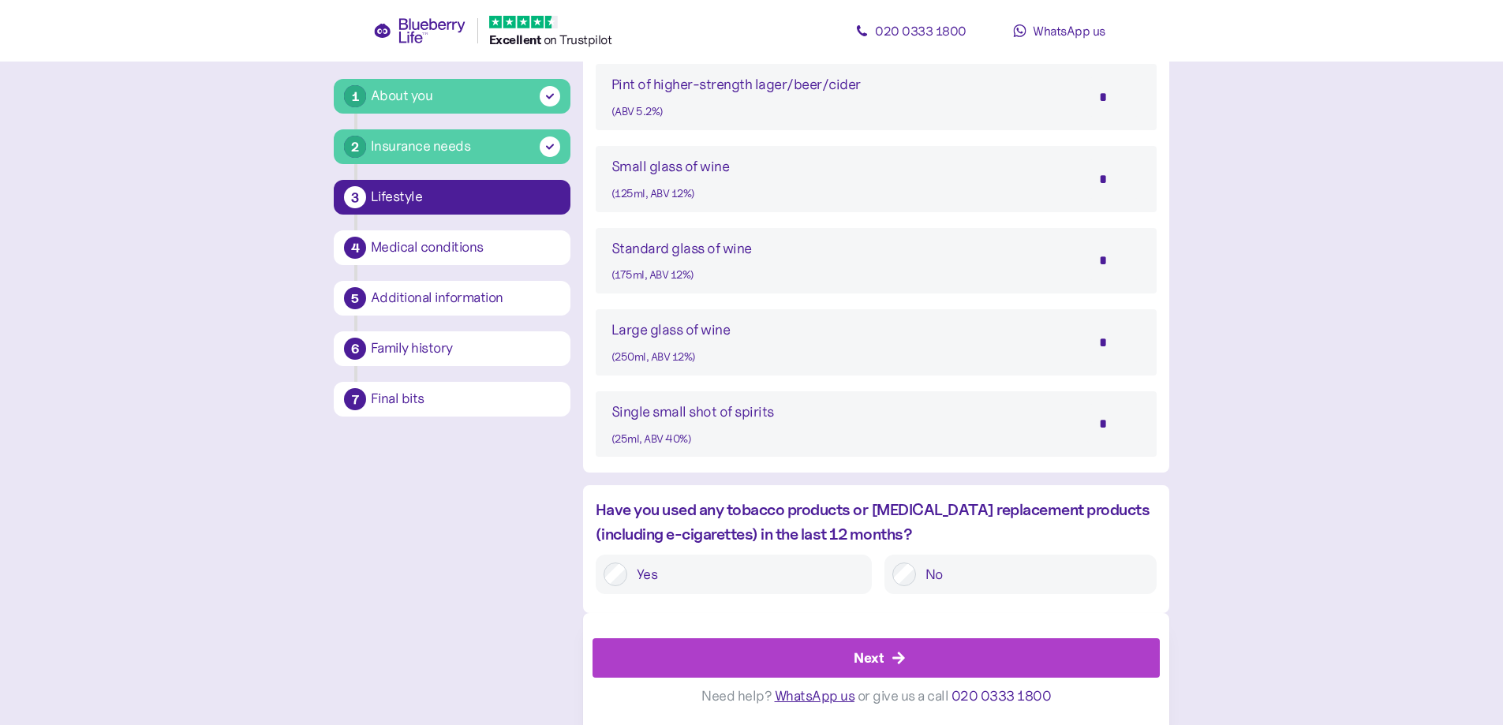
drag, startPoint x: 1108, startPoint y: 430, endPoint x: 1094, endPoint y: 430, distance: 14.2
click at [1094, 430] on input "*" at bounding box center [1112, 423] width 55 height 39
type input "*"
click at [866, 649] on div "Next" at bounding box center [868, 658] width 30 height 21
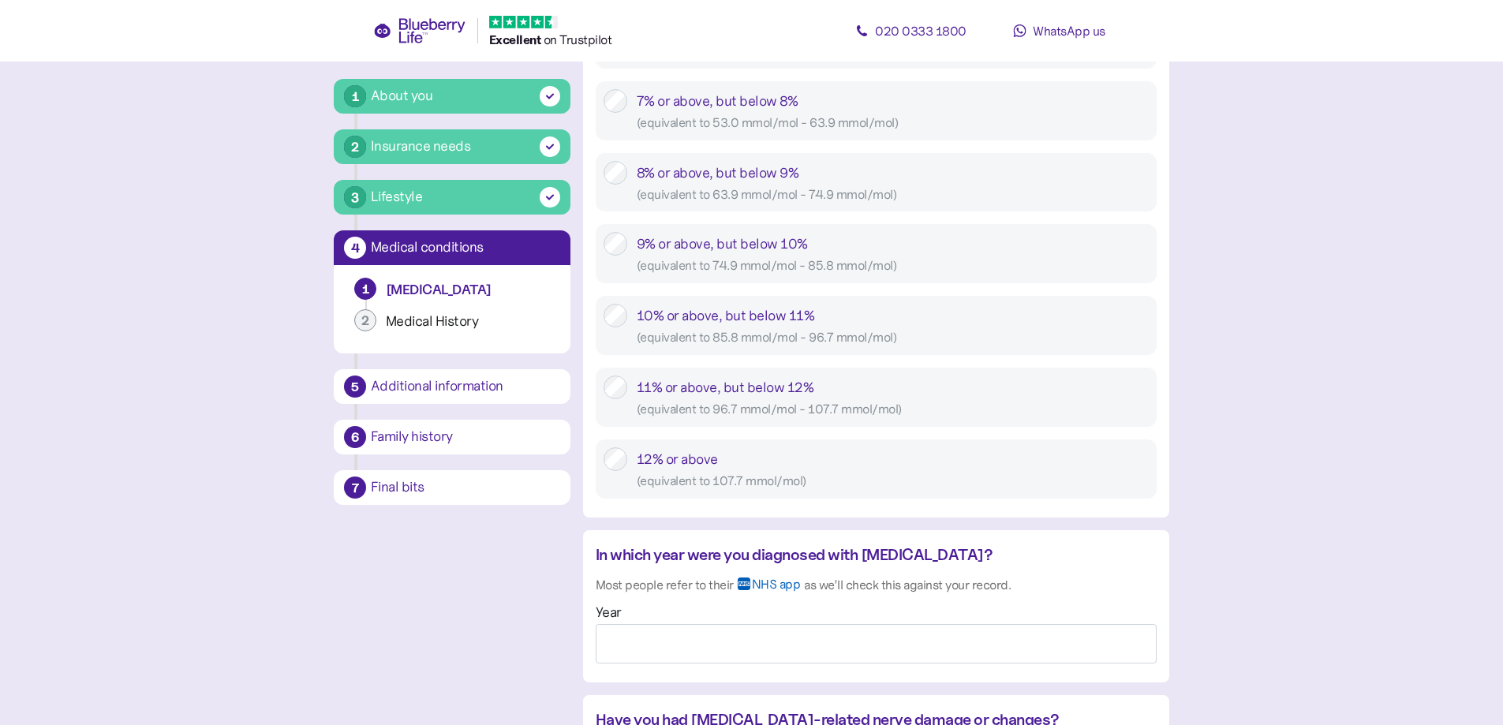
scroll to position [868, 0]
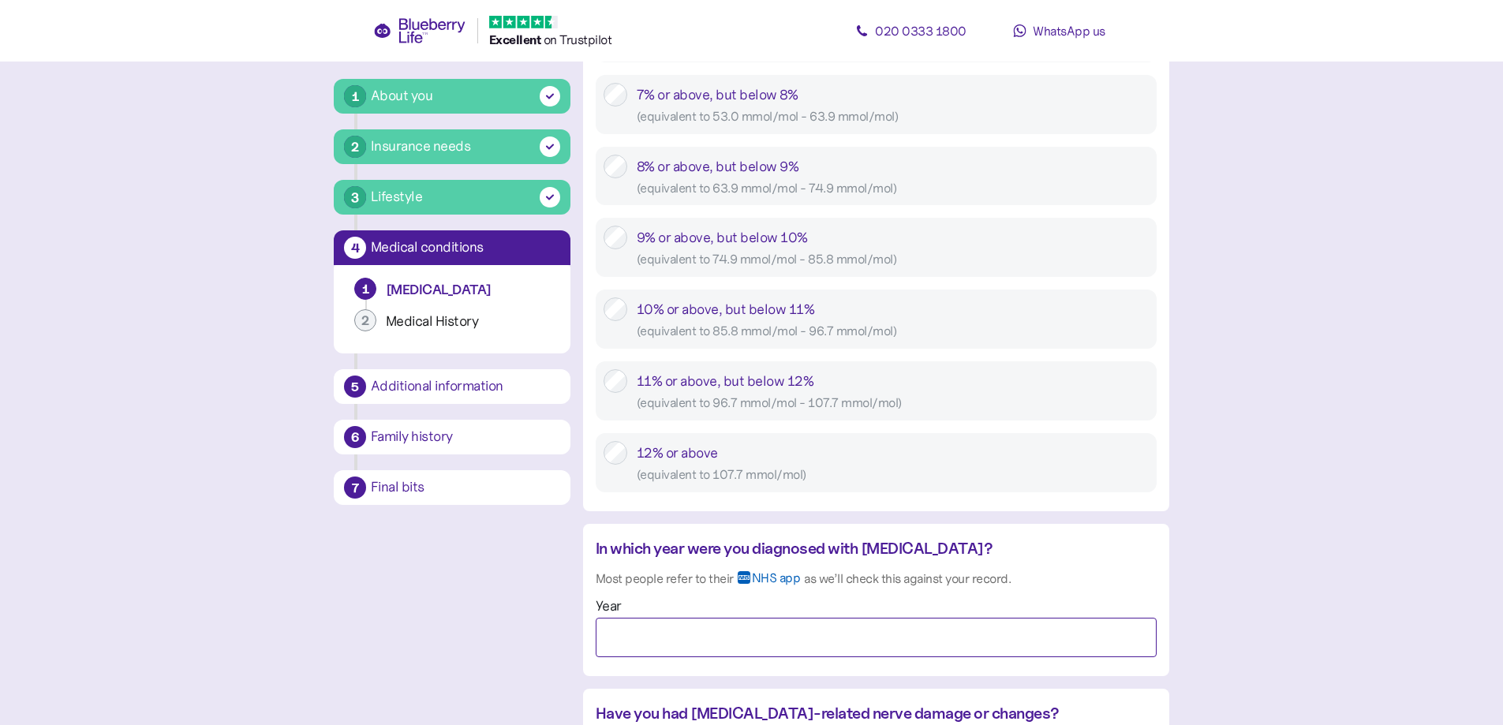
click at [750, 636] on input "Year" at bounding box center [876, 637] width 561 height 39
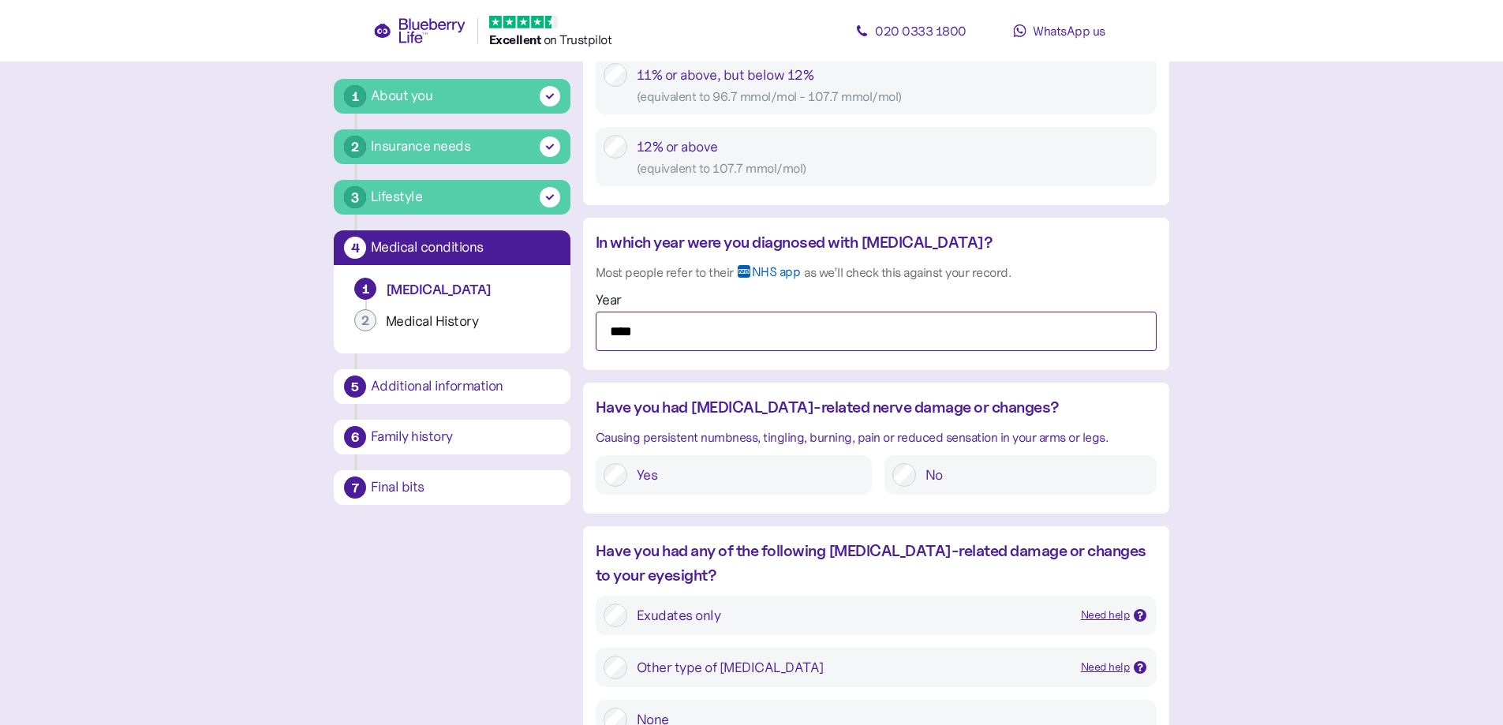
scroll to position [1183, 0]
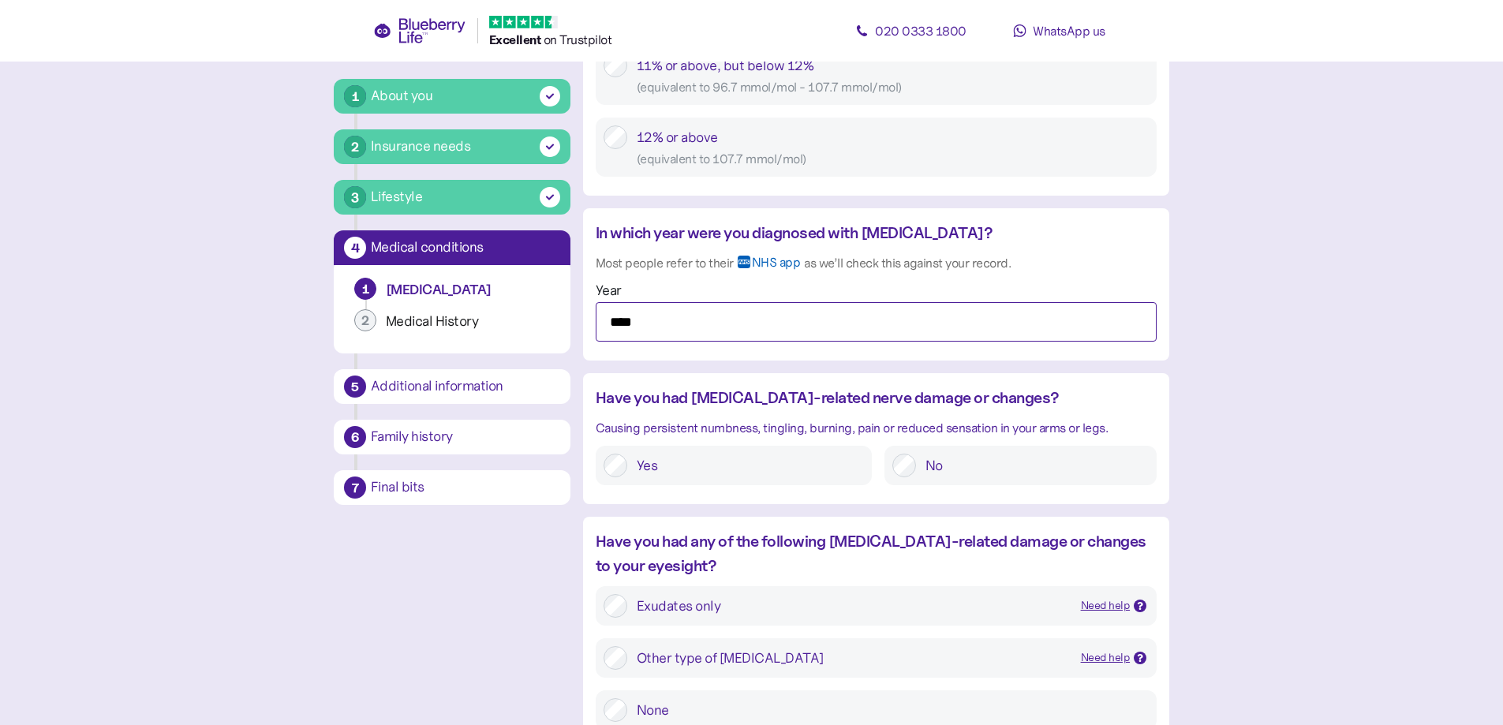
type input "****"
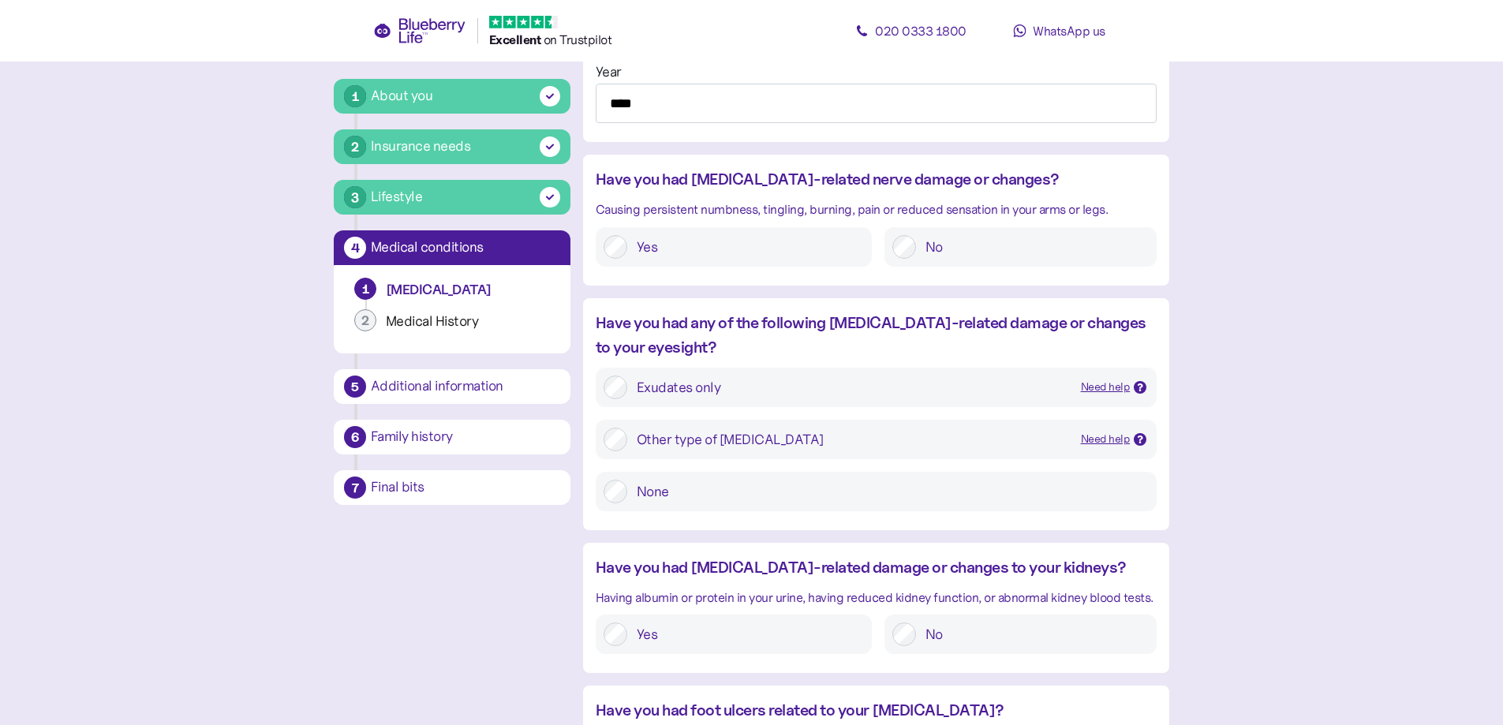
scroll to position [1420, 0]
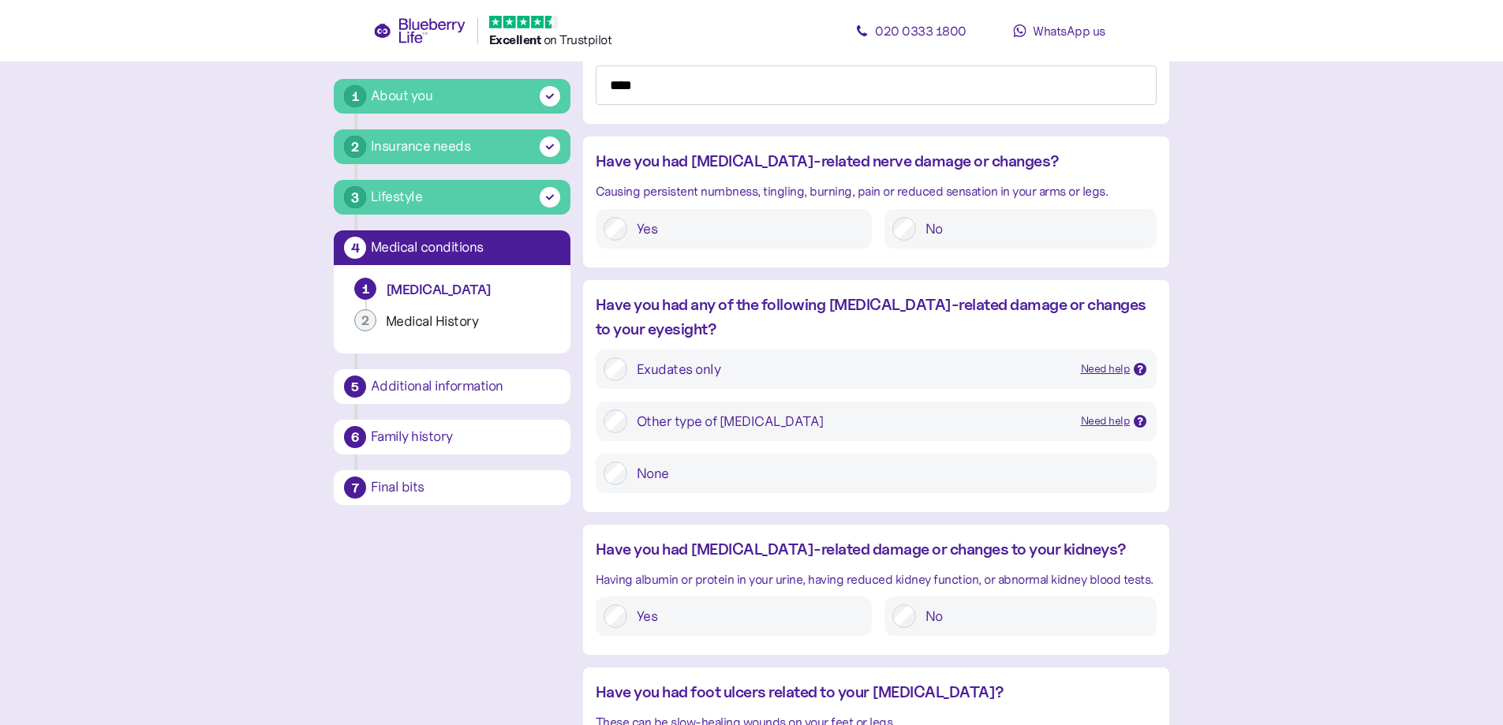
click at [1092, 364] on div "Need help" at bounding box center [1106, 368] width 50 height 17
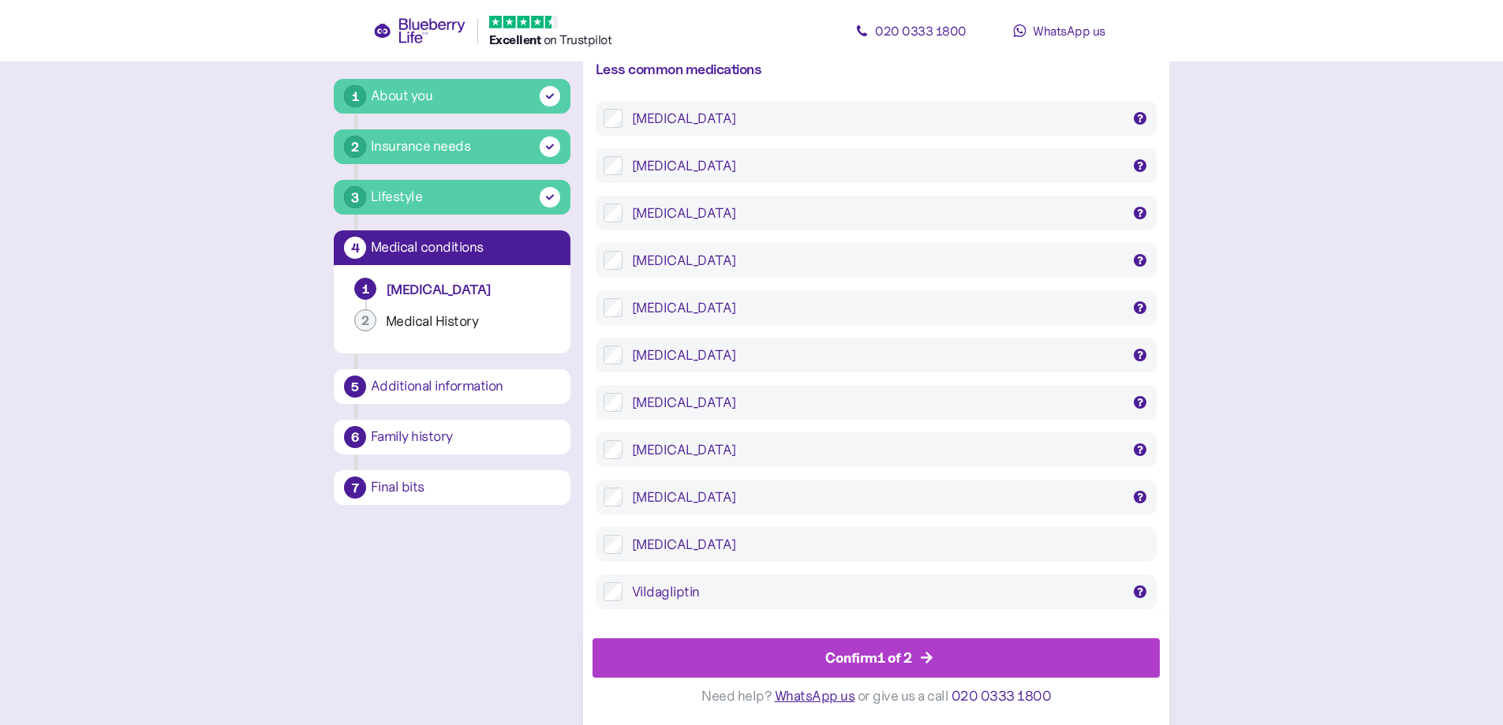
scroll to position [3137, 0]
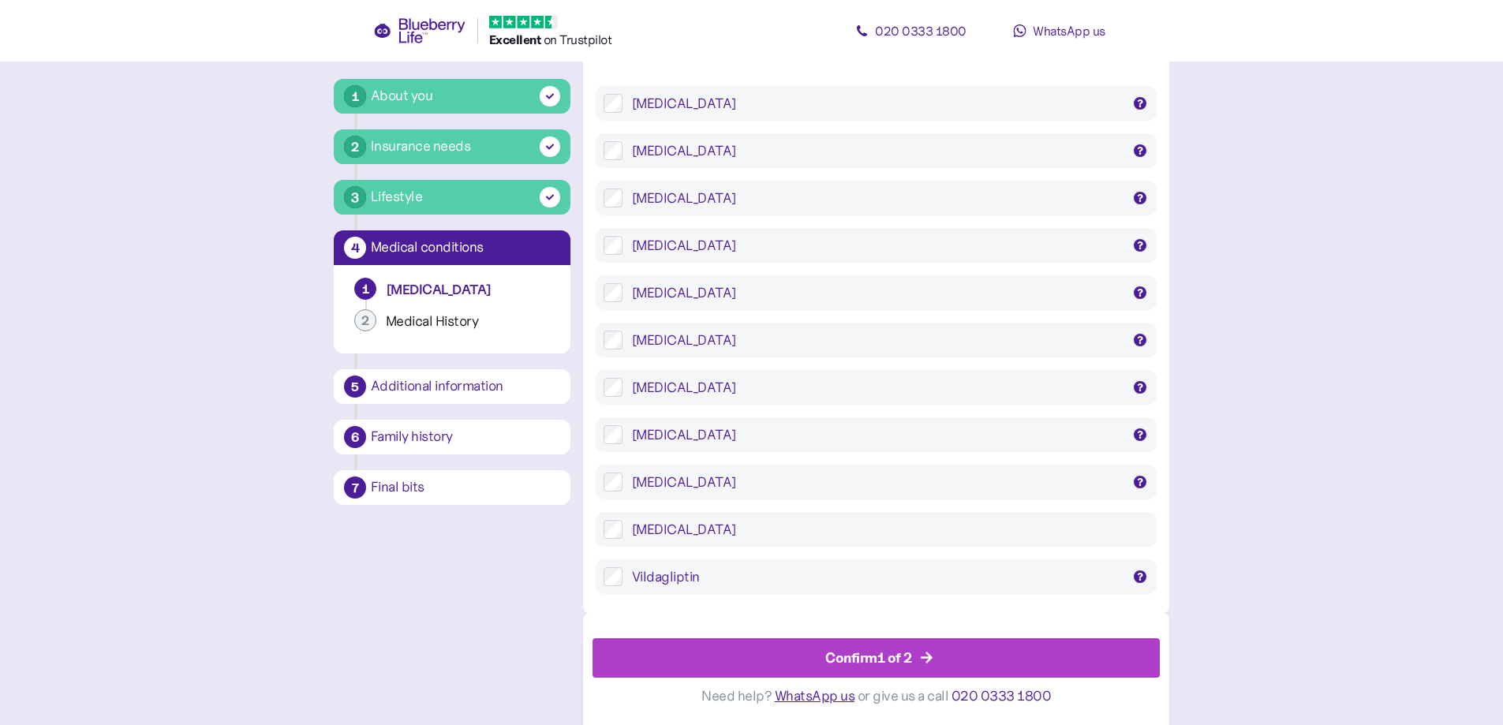
click at [895, 656] on div "Confirm 1 of 2" at bounding box center [868, 658] width 87 height 21
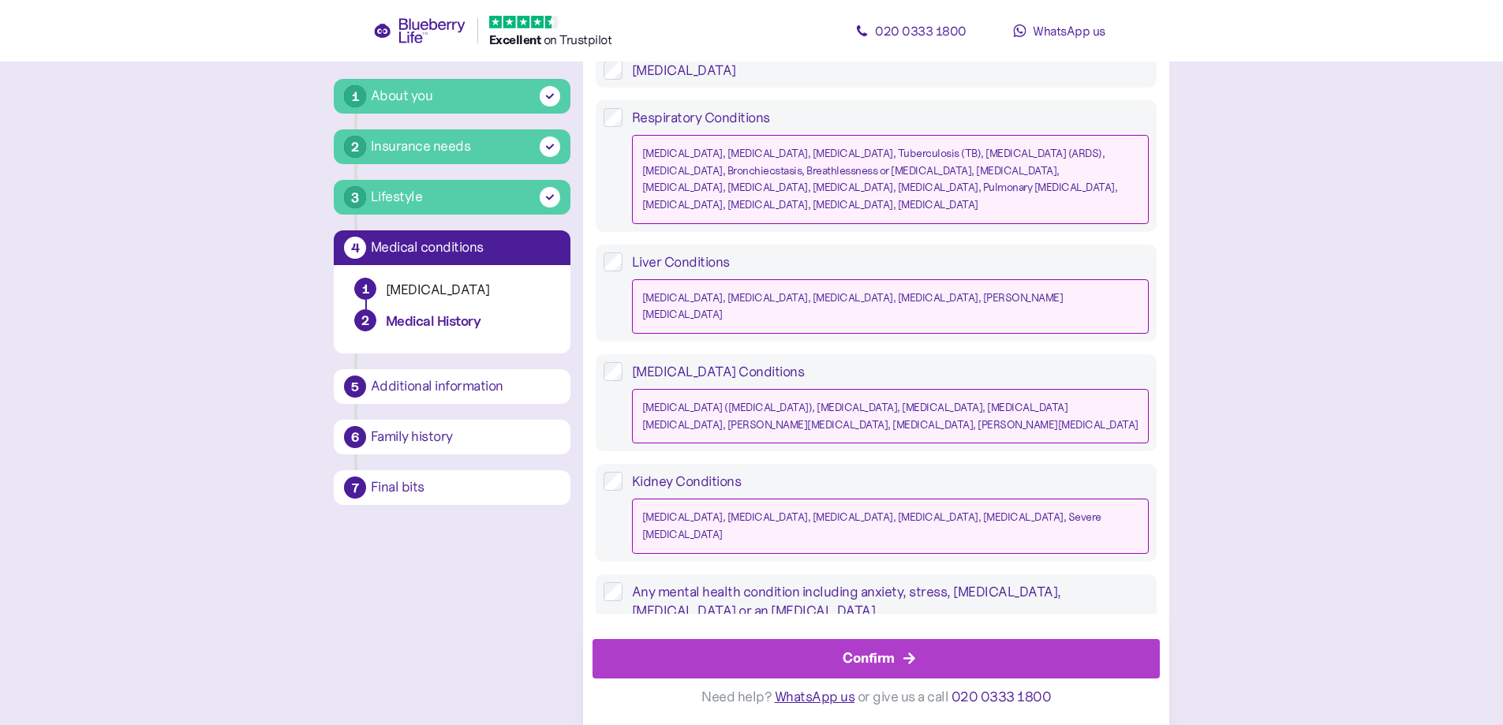
scroll to position [1415, 0]
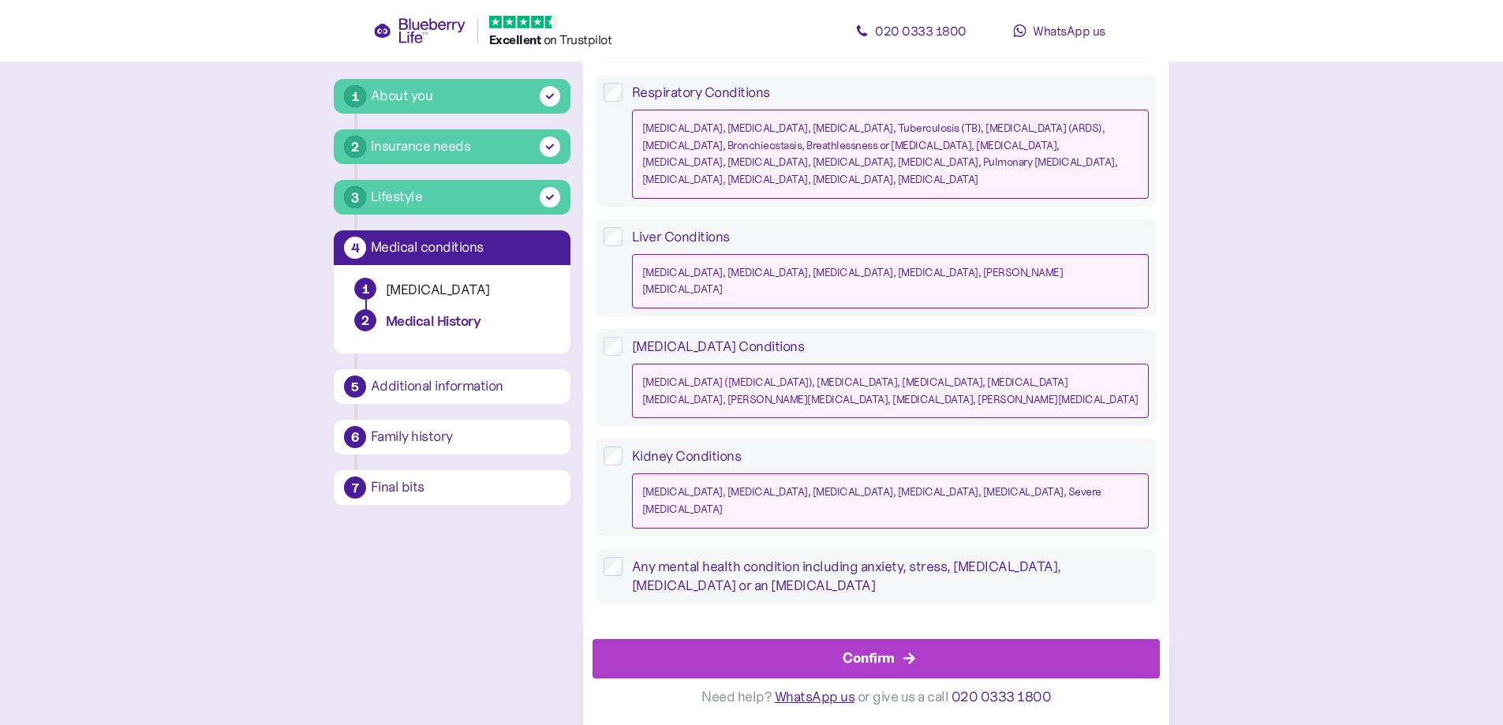
click at [872, 660] on div "Confirm" at bounding box center [868, 658] width 52 height 21
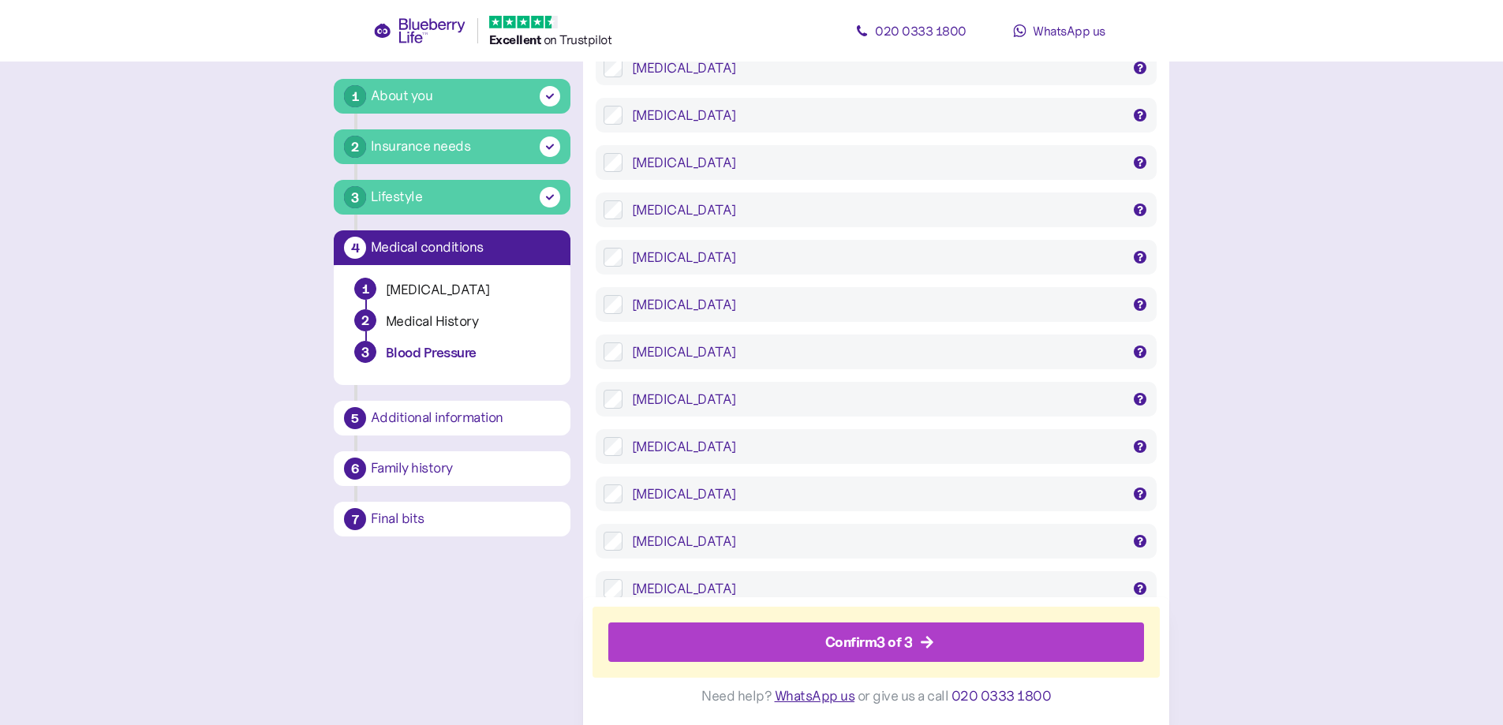
scroll to position [1578, 0]
click at [896, 640] on div "Confirm 3 of 3" at bounding box center [869, 642] width 88 height 21
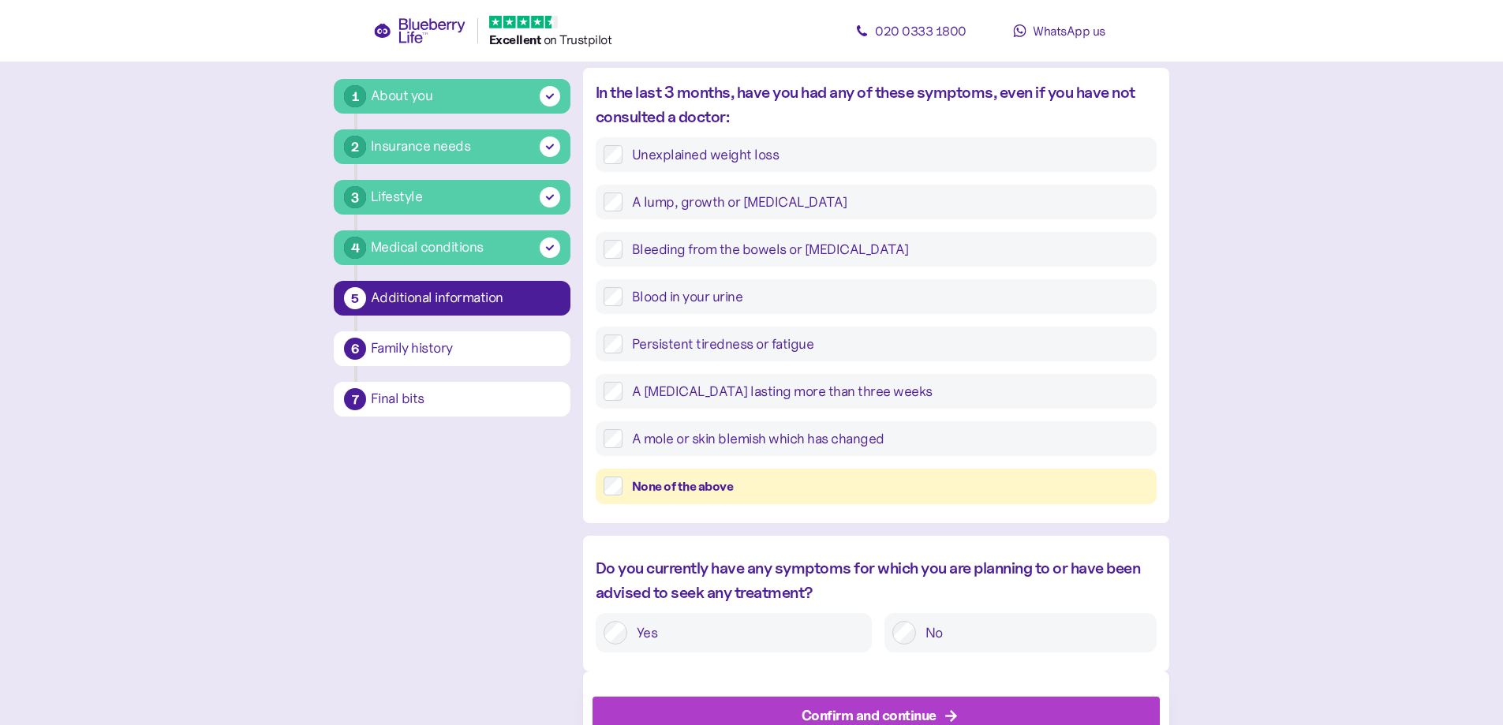
scroll to position [573, 0]
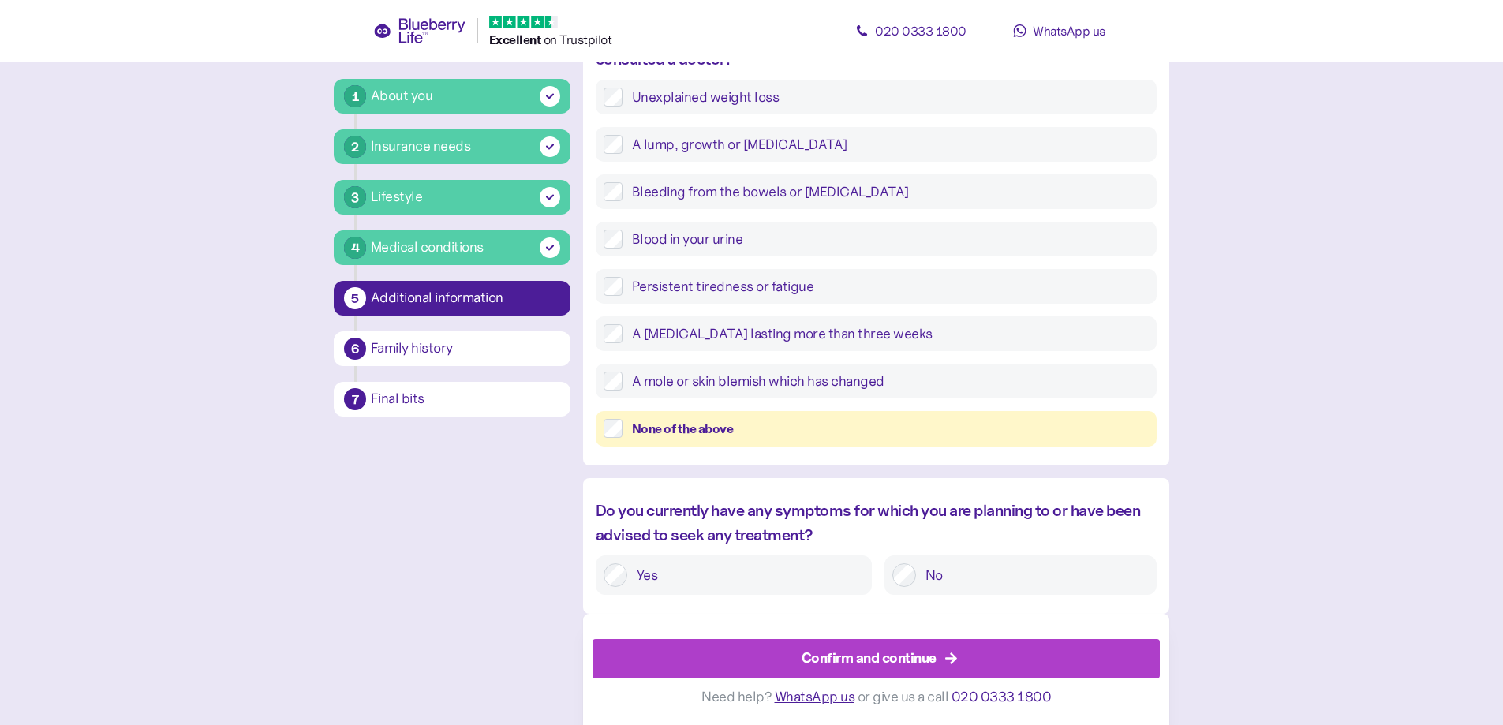
click at [862, 634] on div at bounding box center [875, 631] width 567 height 16
click at [853, 656] on div "Confirm and continue" at bounding box center [868, 658] width 135 height 21
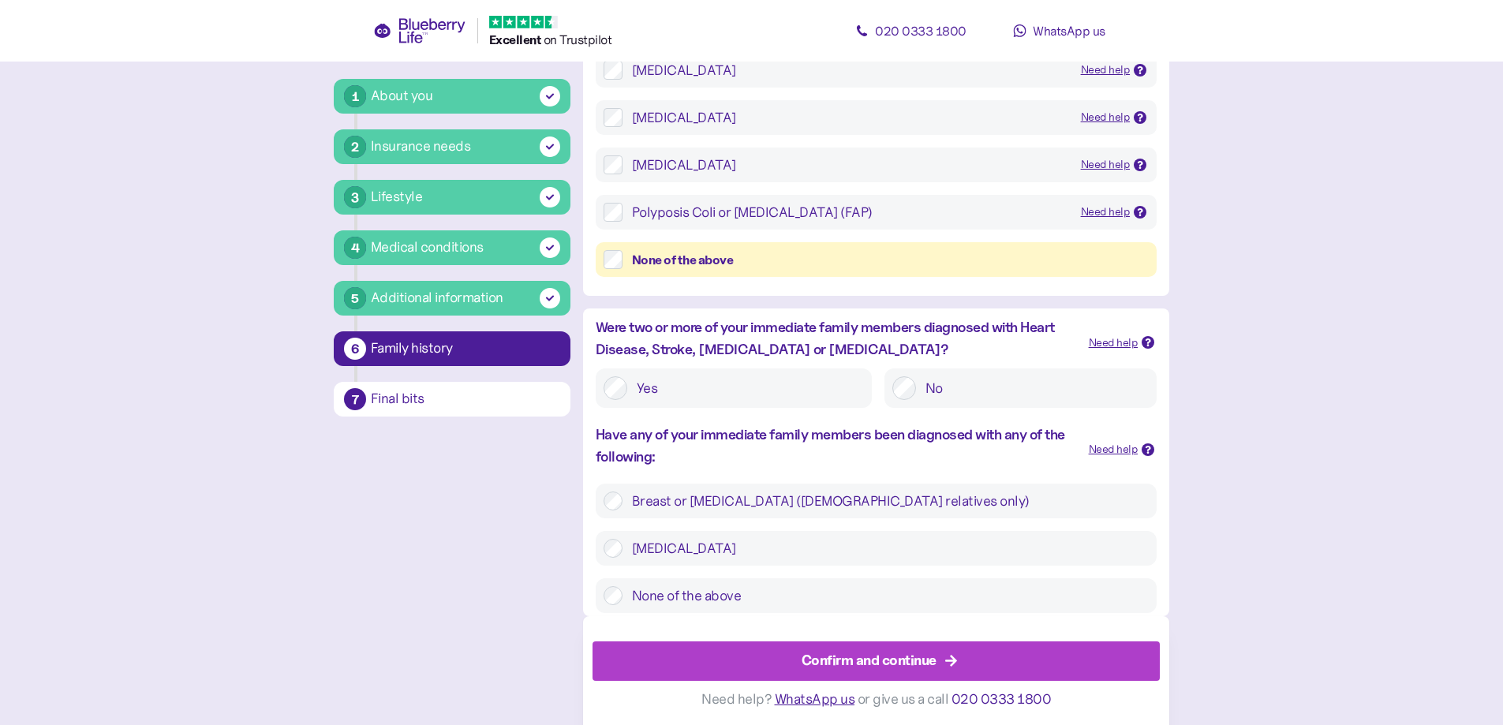
scroll to position [360, 0]
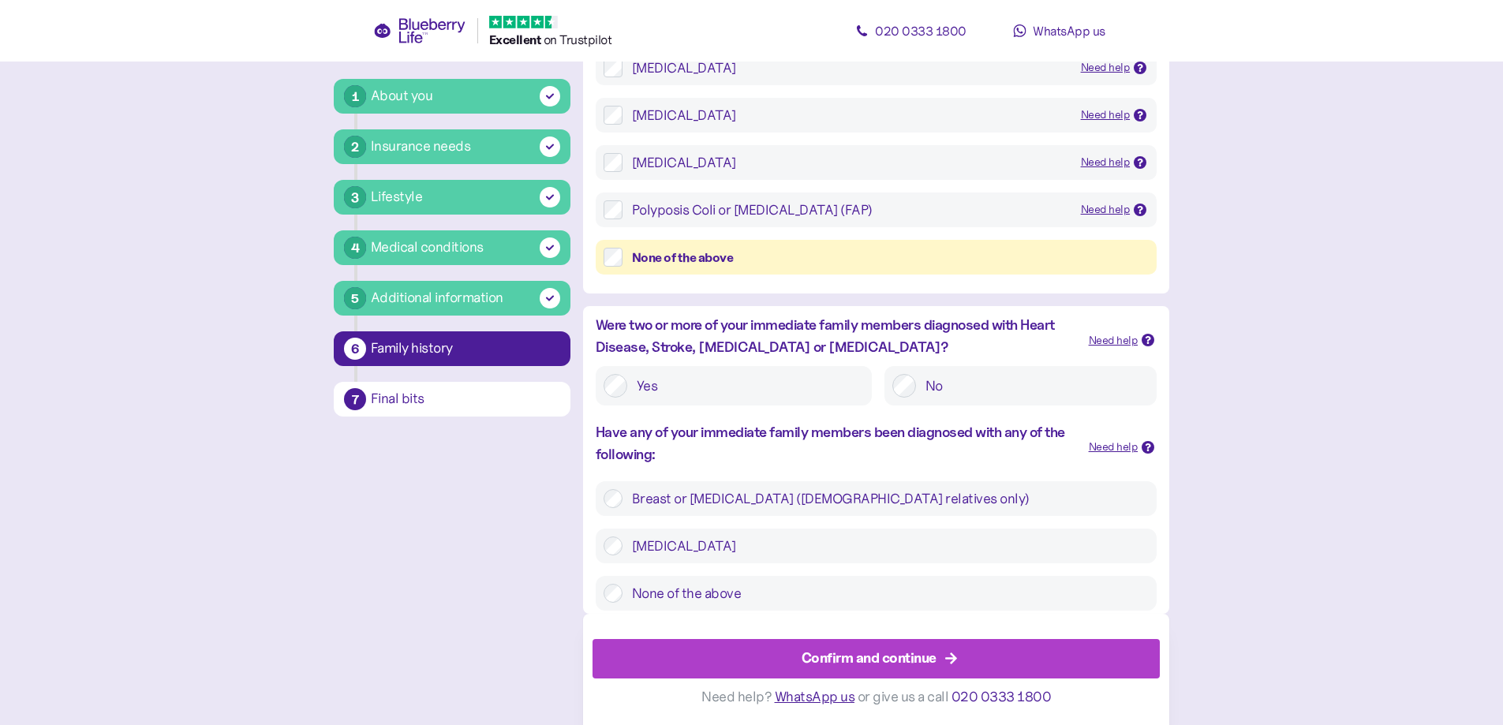
click at [861, 657] on div "Confirm and continue" at bounding box center [868, 658] width 135 height 21
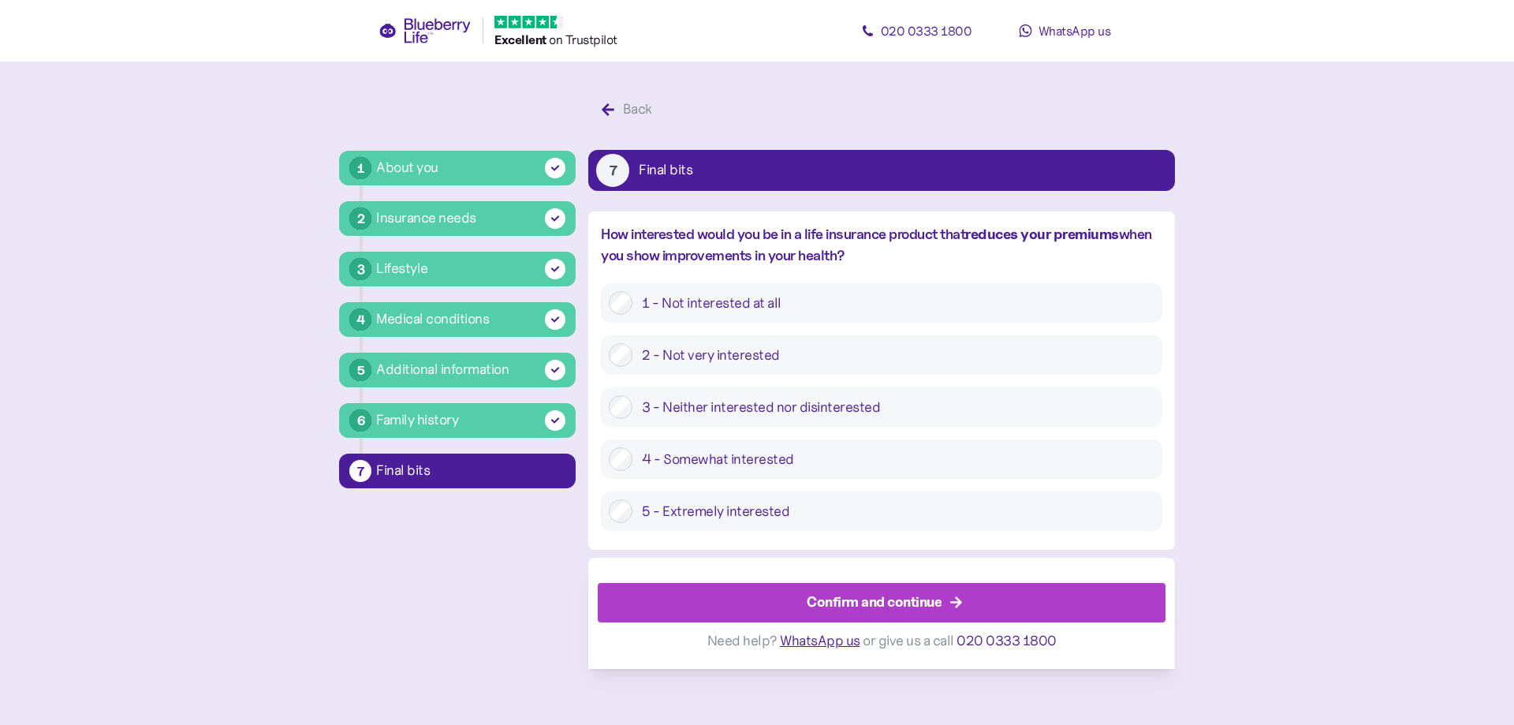
click at [858, 600] on div "Confirm and continue" at bounding box center [874, 602] width 135 height 21
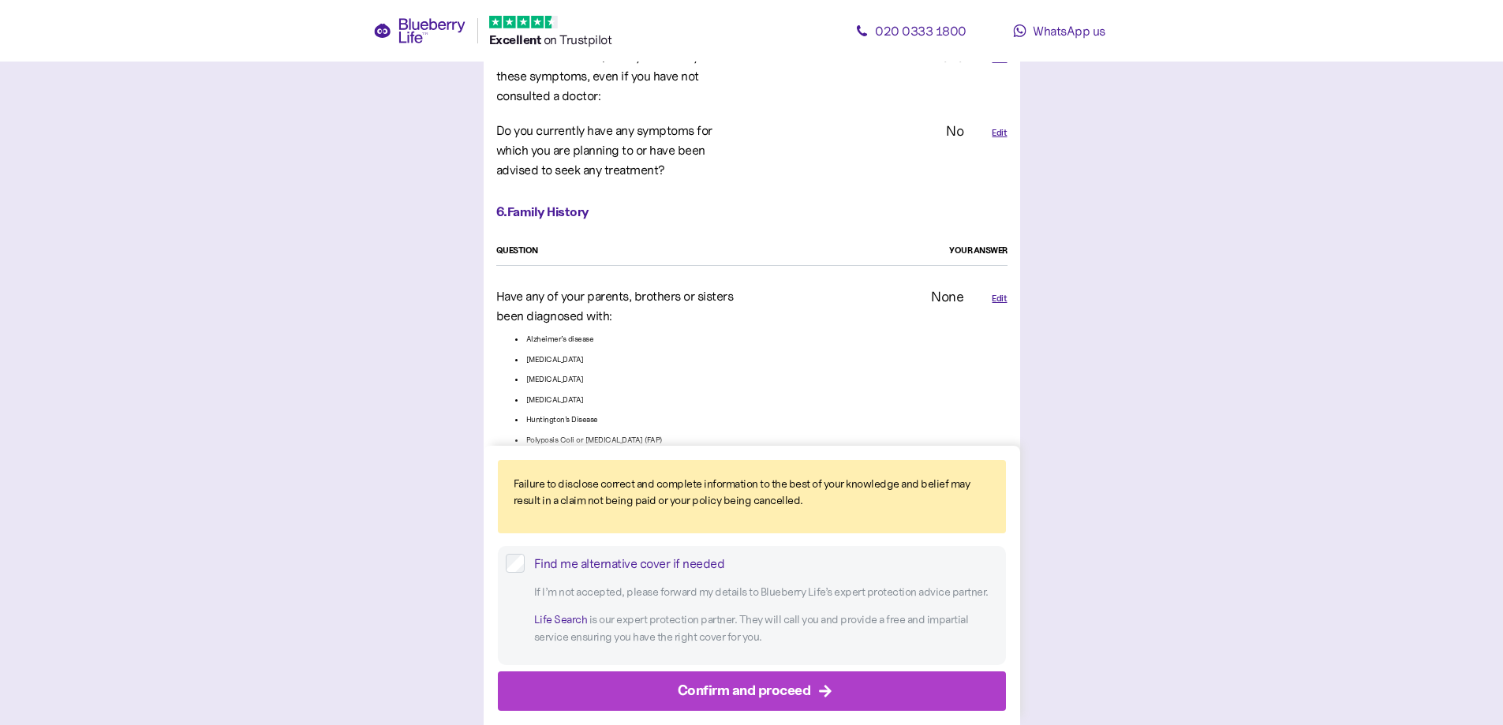
scroll to position [3401, 0]
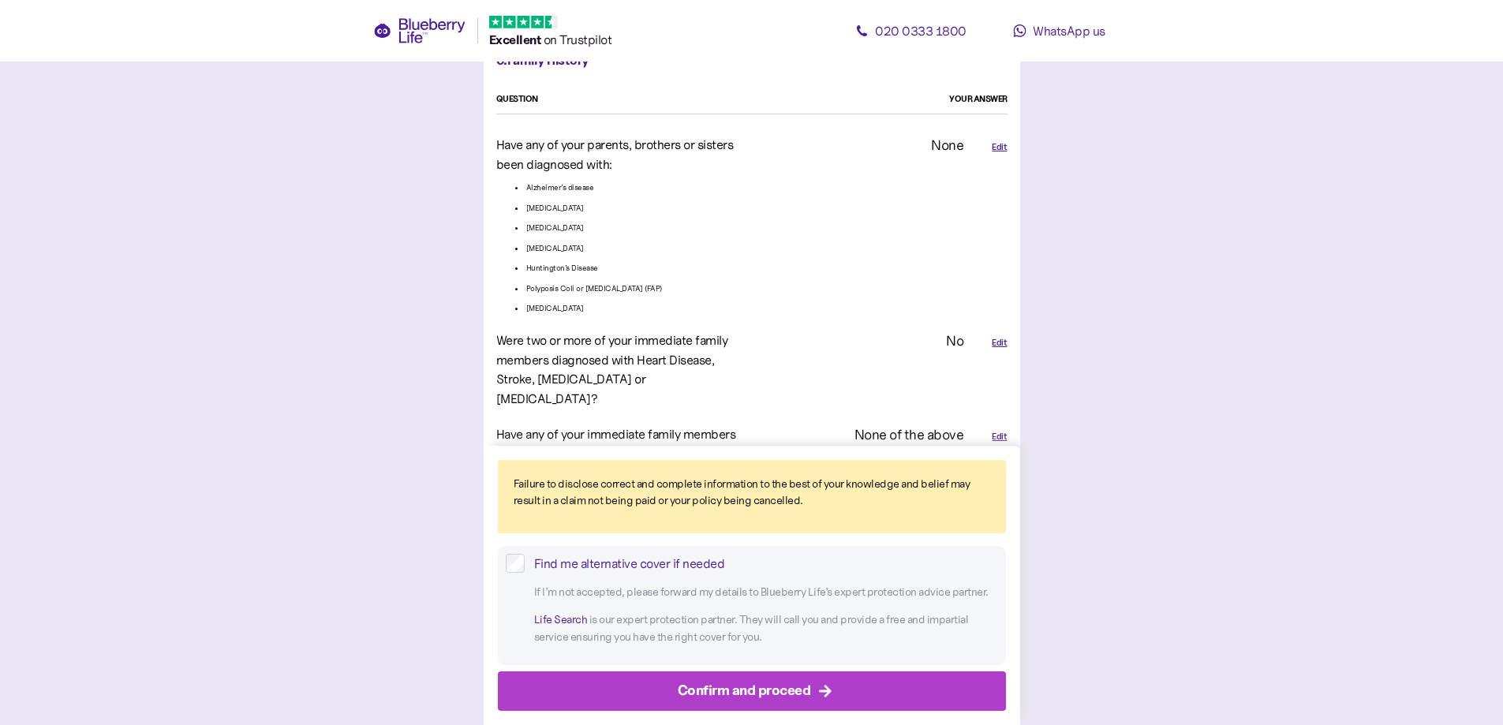
click at [765, 688] on div "Confirm and proceed" at bounding box center [744, 690] width 133 height 21
